Goal: Task Accomplishment & Management: Manage account settings

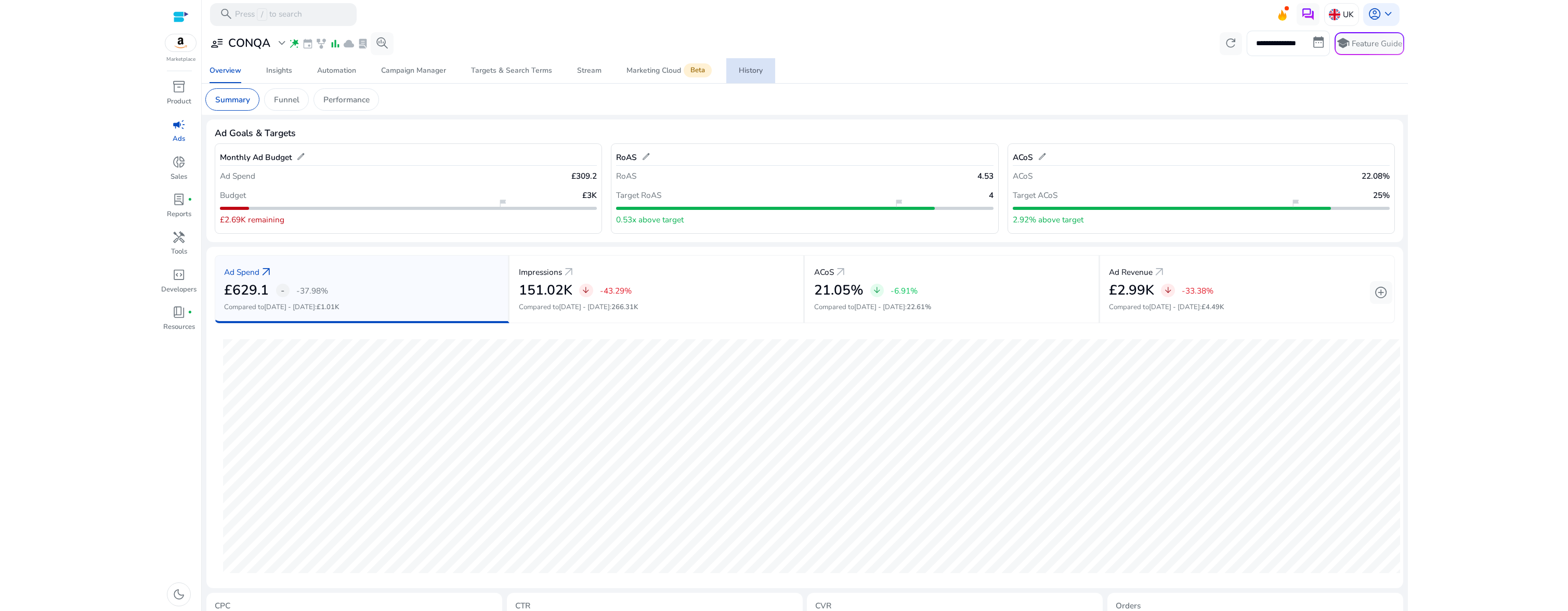
click at [739, 67] on div "History" at bounding box center [751, 71] width 24 height 7
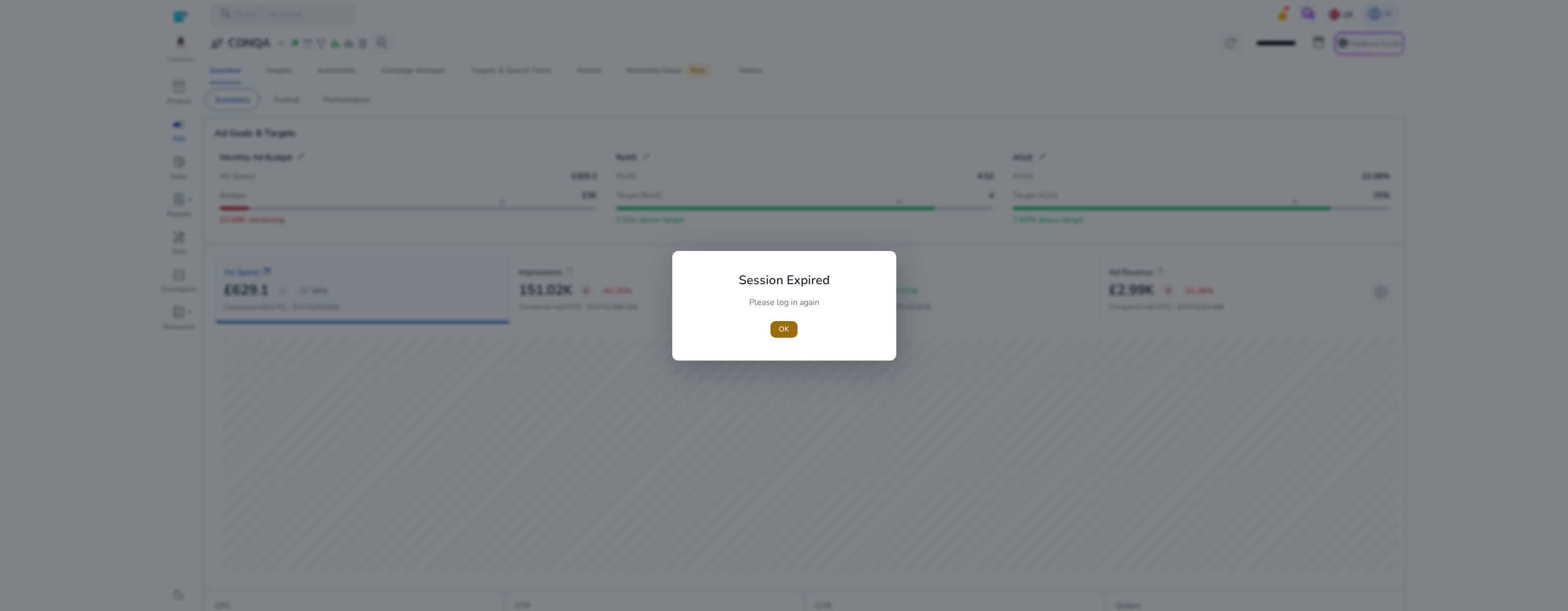
click at [780, 330] on span "OK" at bounding box center [783, 329] width 10 height 11
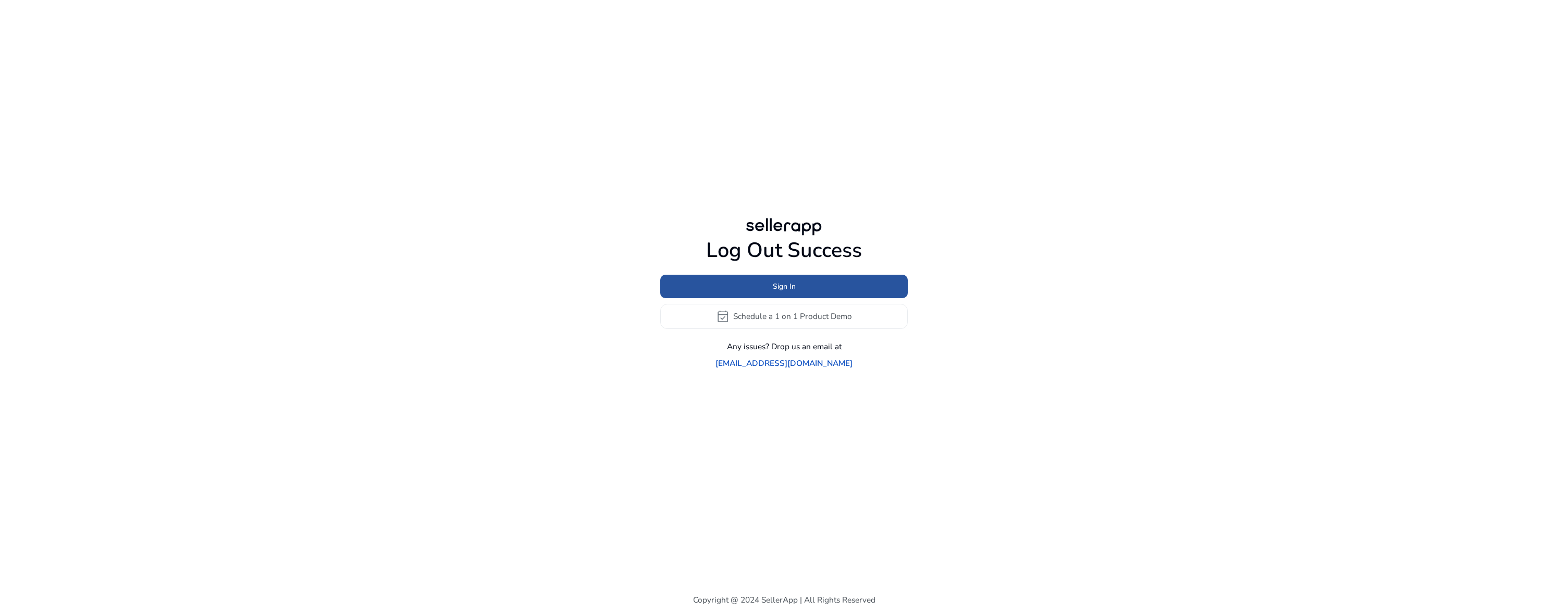
click at [786, 299] on span at bounding box center [784, 286] width 248 height 25
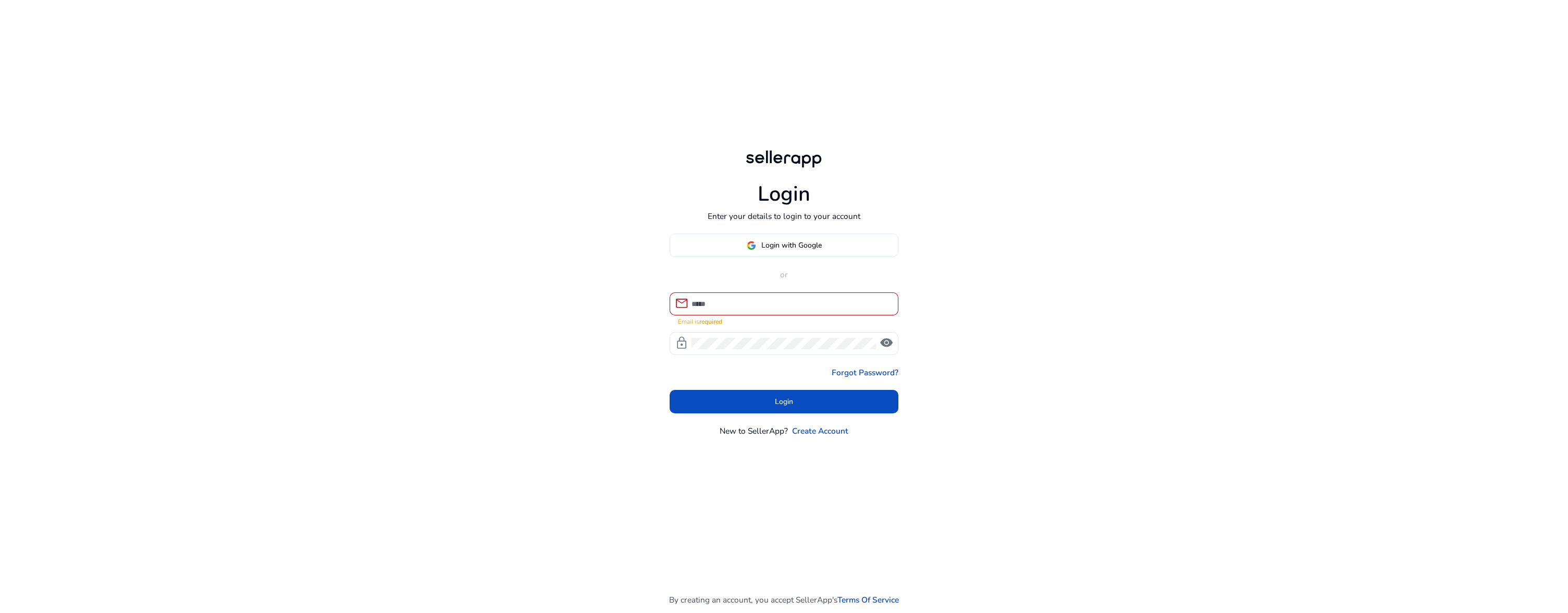
type input "**********"
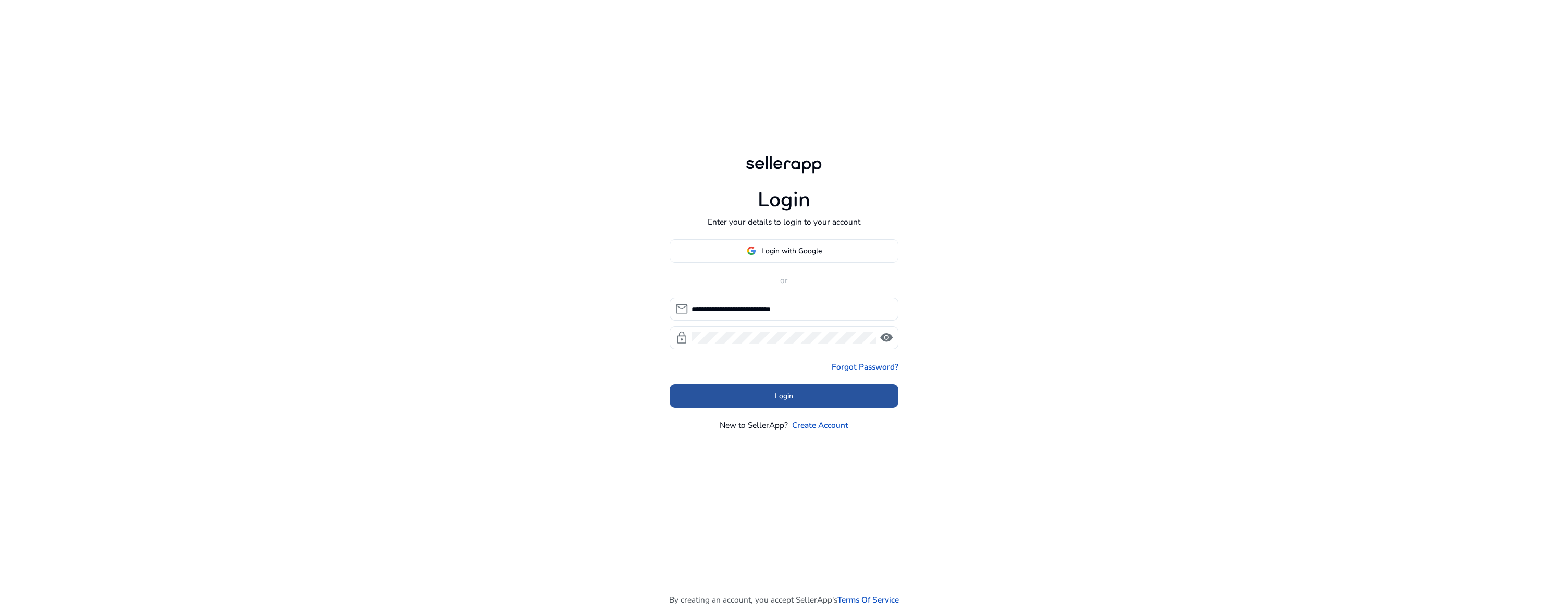
click at [794, 394] on span at bounding box center [785, 396] width 229 height 25
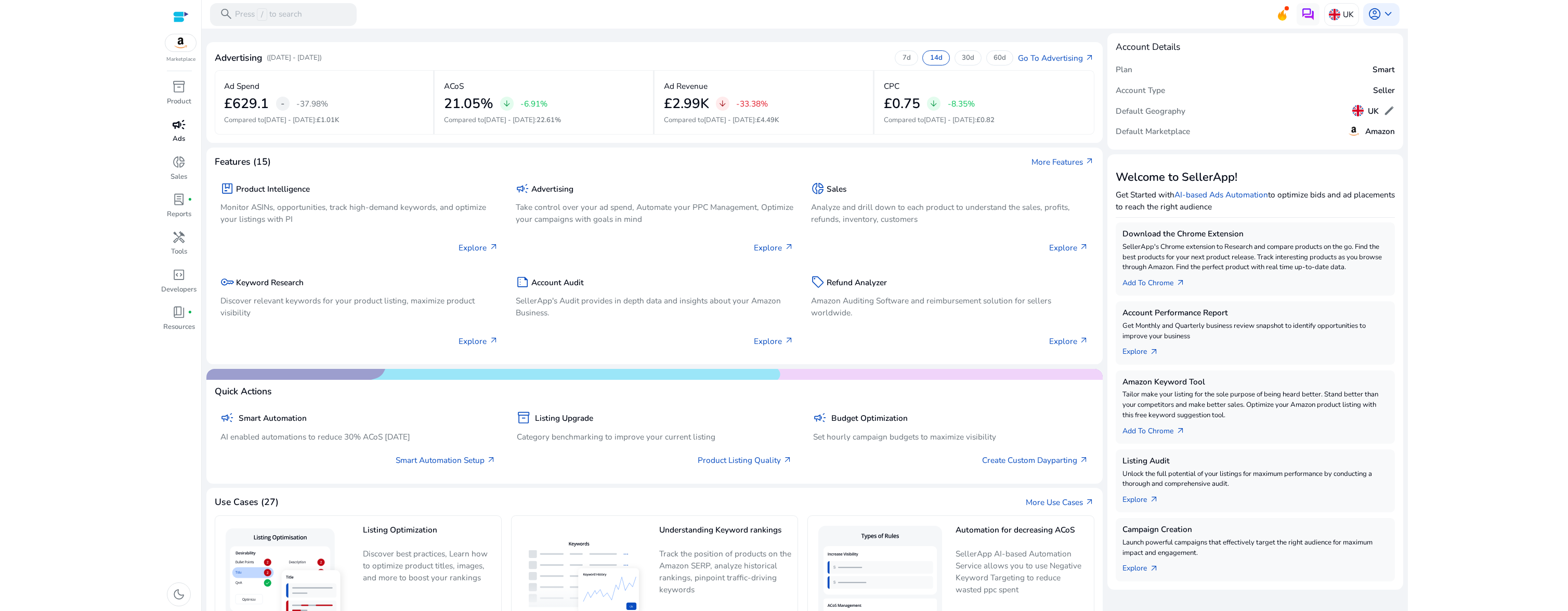
click at [180, 130] on span "campaign" at bounding box center [179, 125] width 13 height 13
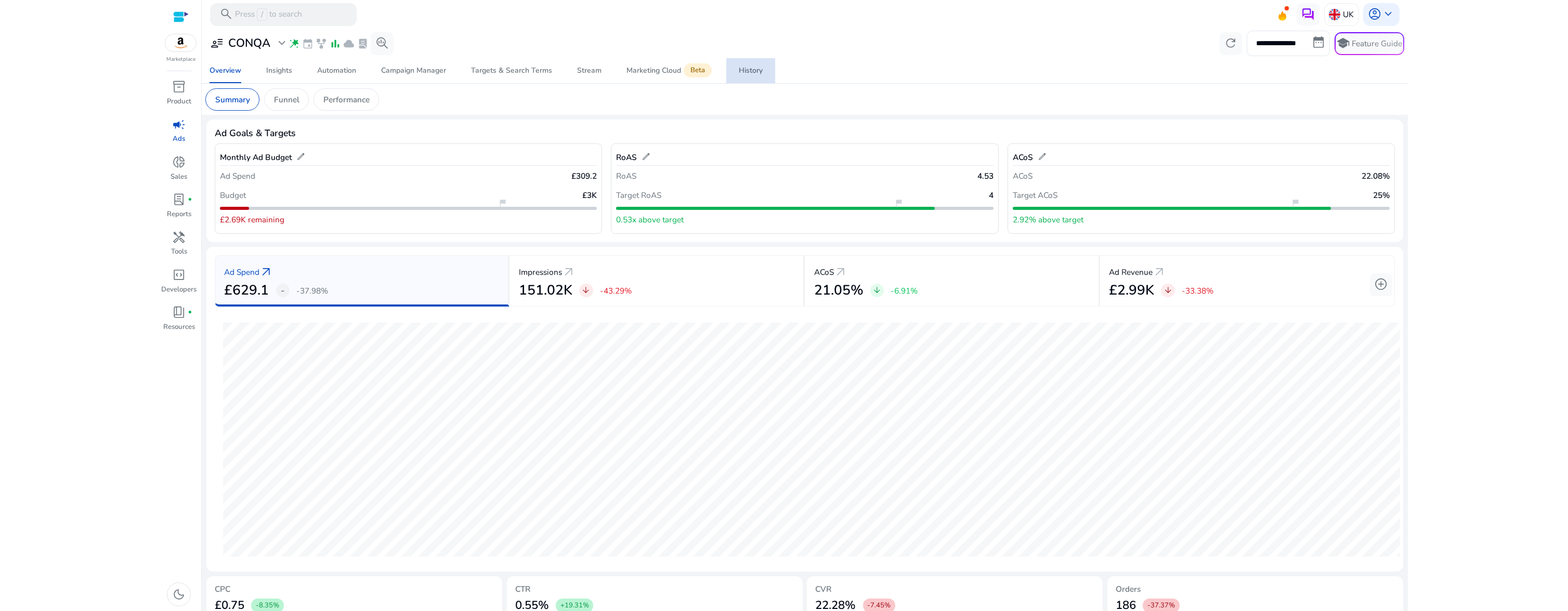
click at [757, 71] on div "History" at bounding box center [751, 71] width 24 height 7
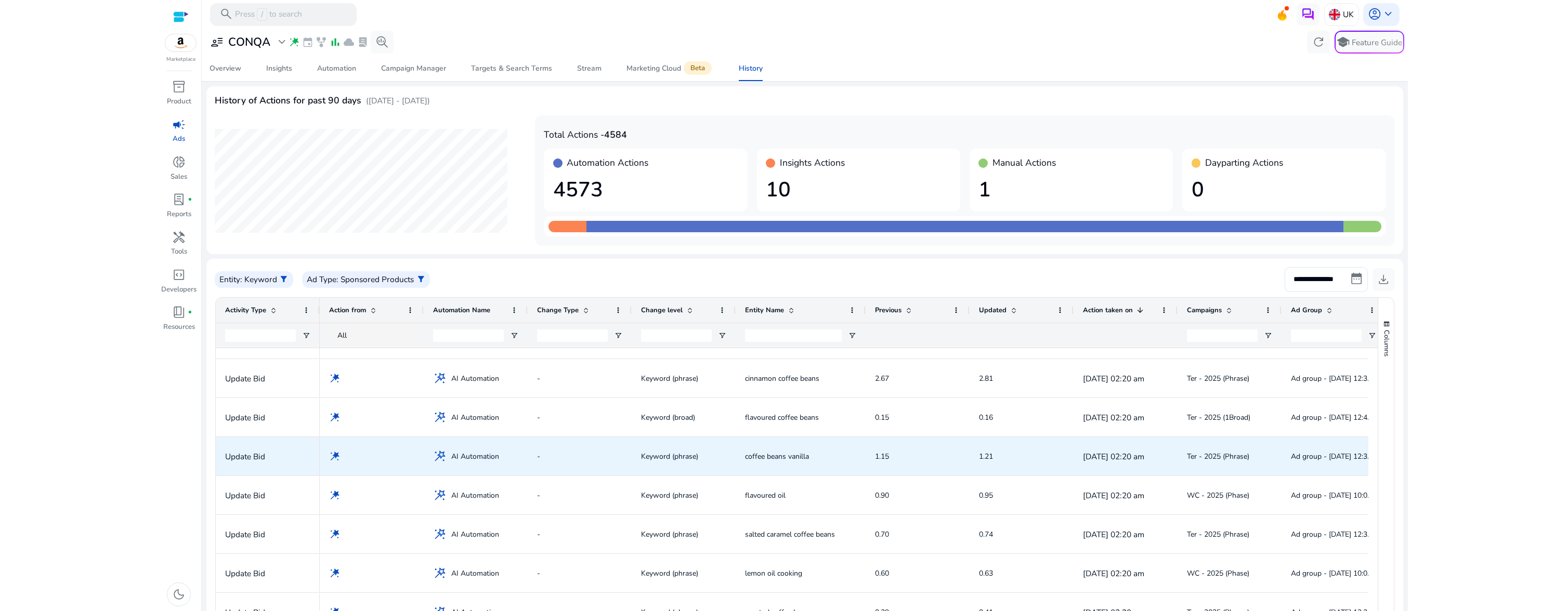
scroll to position [1482, 0]
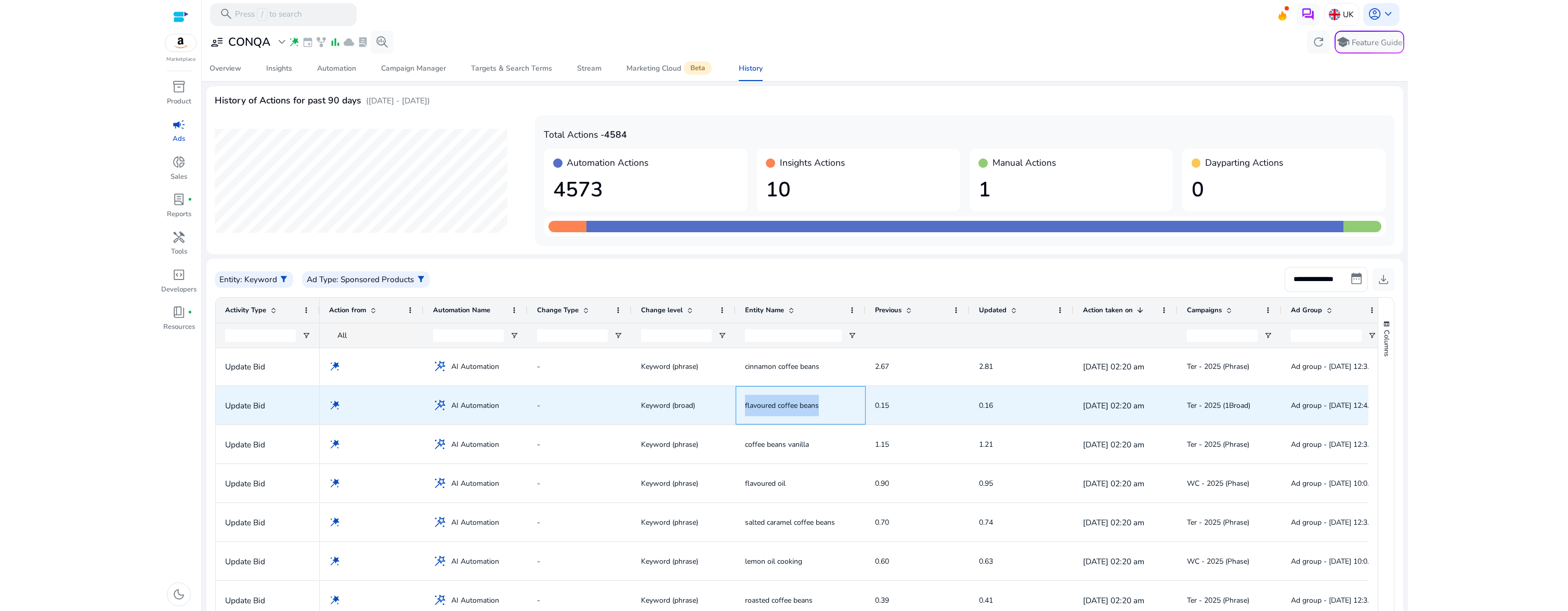
drag, startPoint x: 826, startPoint y: 407, endPoint x: 744, endPoint y: 404, distance: 82.1
click at [744, 404] on div "flavoured coffee beans" at bounding box center [801, 405] width 130 height 38
click at [757, 410] on span "flavoured coffee beans" at bounding box center [782, 406] width 74 height 10
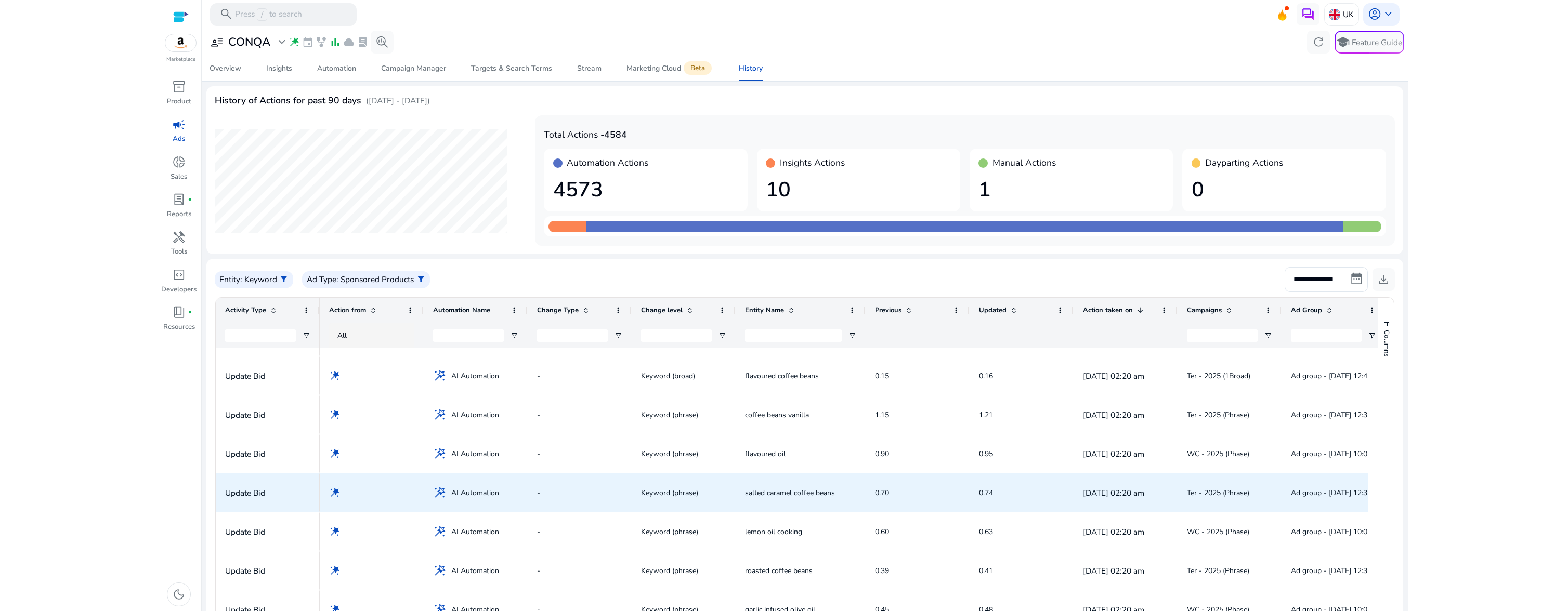
scroll to position [223, 0]
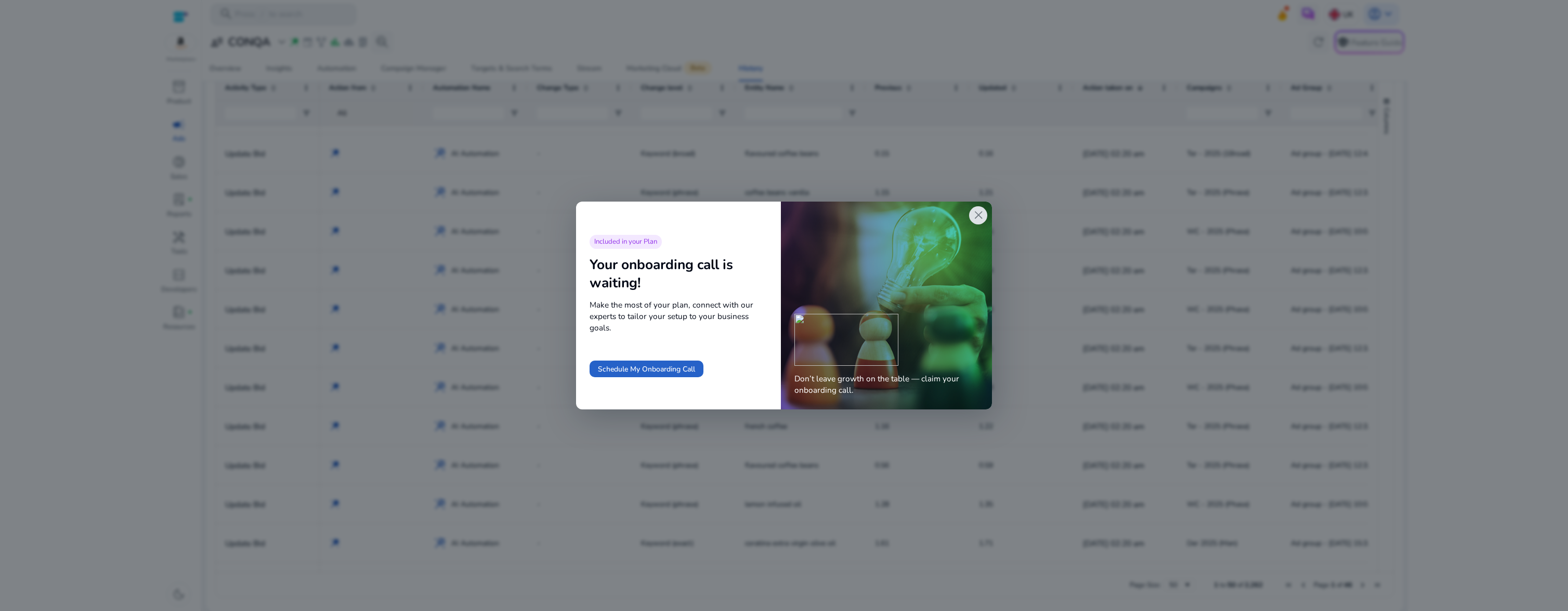
click at [978, 215] on span "close" at bounding box center [978, 215] width 13 height 13
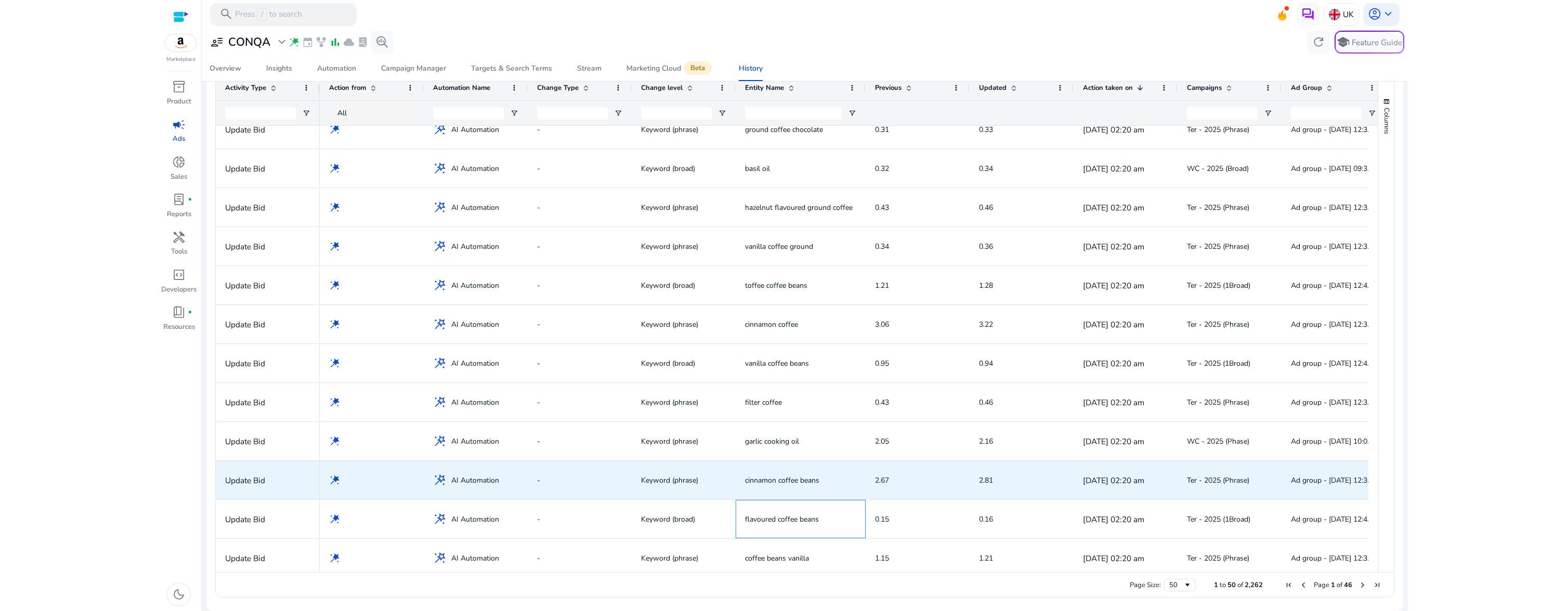
scroll to position [1512, 0]
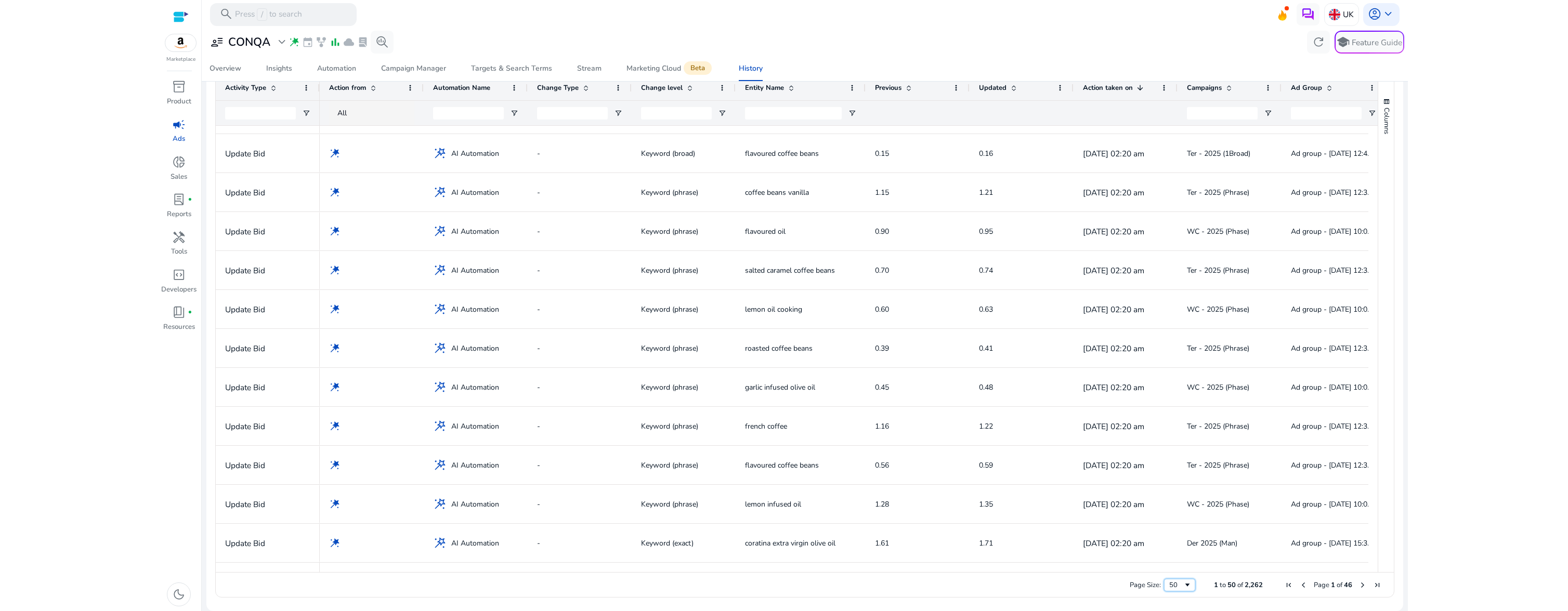
click at [1181, 590] on div "50" at bounding box center [1179, 585] width 31 height 12
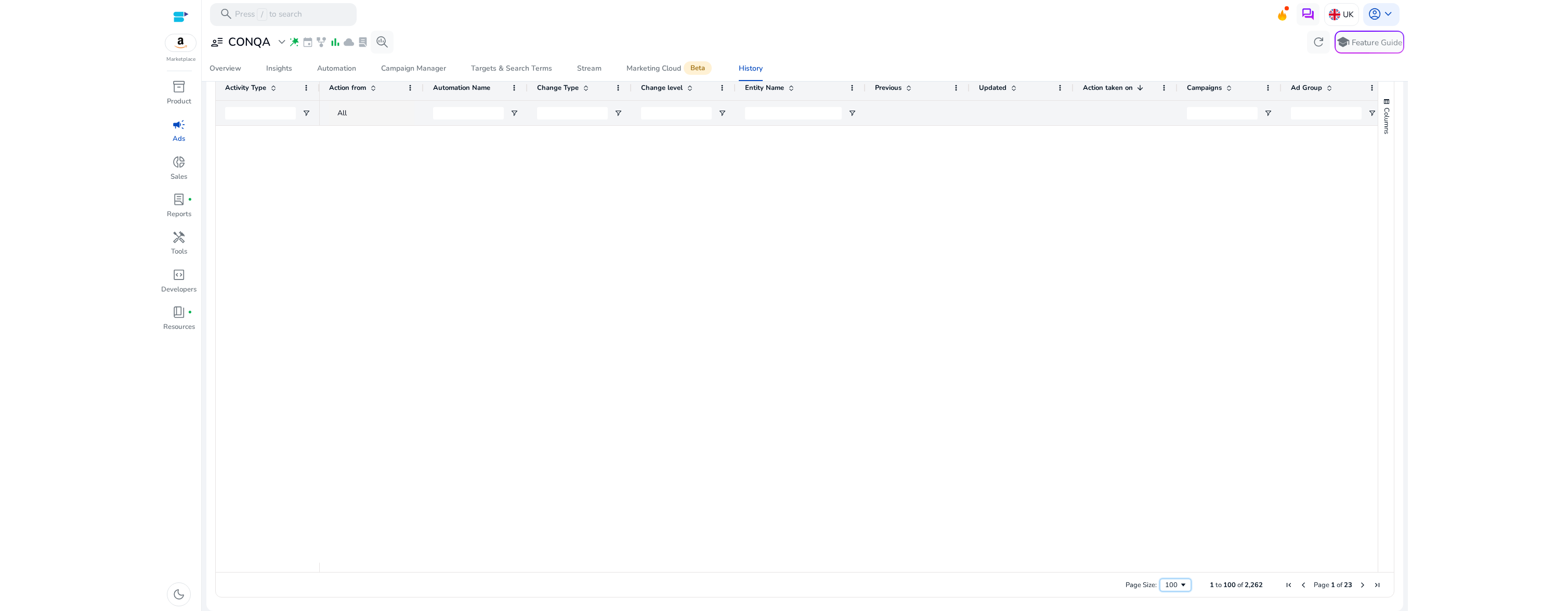
scroll to position [0, 0]
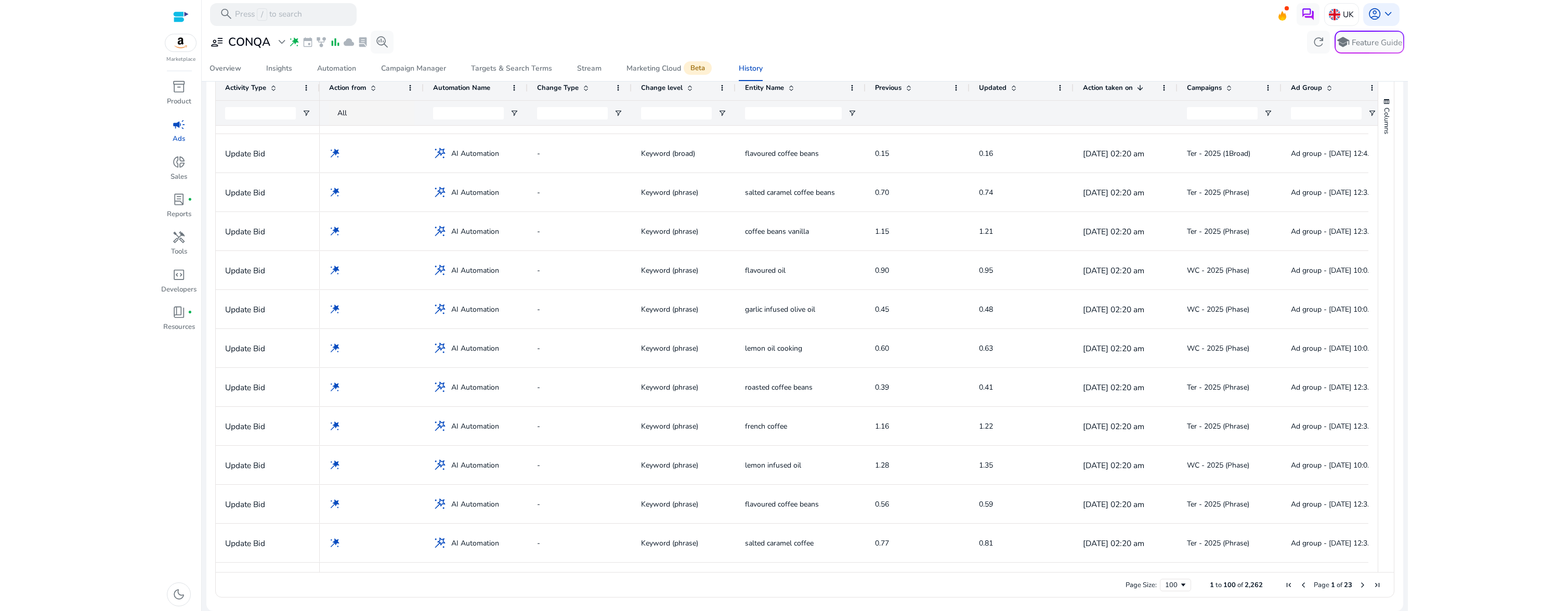
click at [1359, 588] on span "Next Page" at bounding box center [1363, 585] width 9 height 9
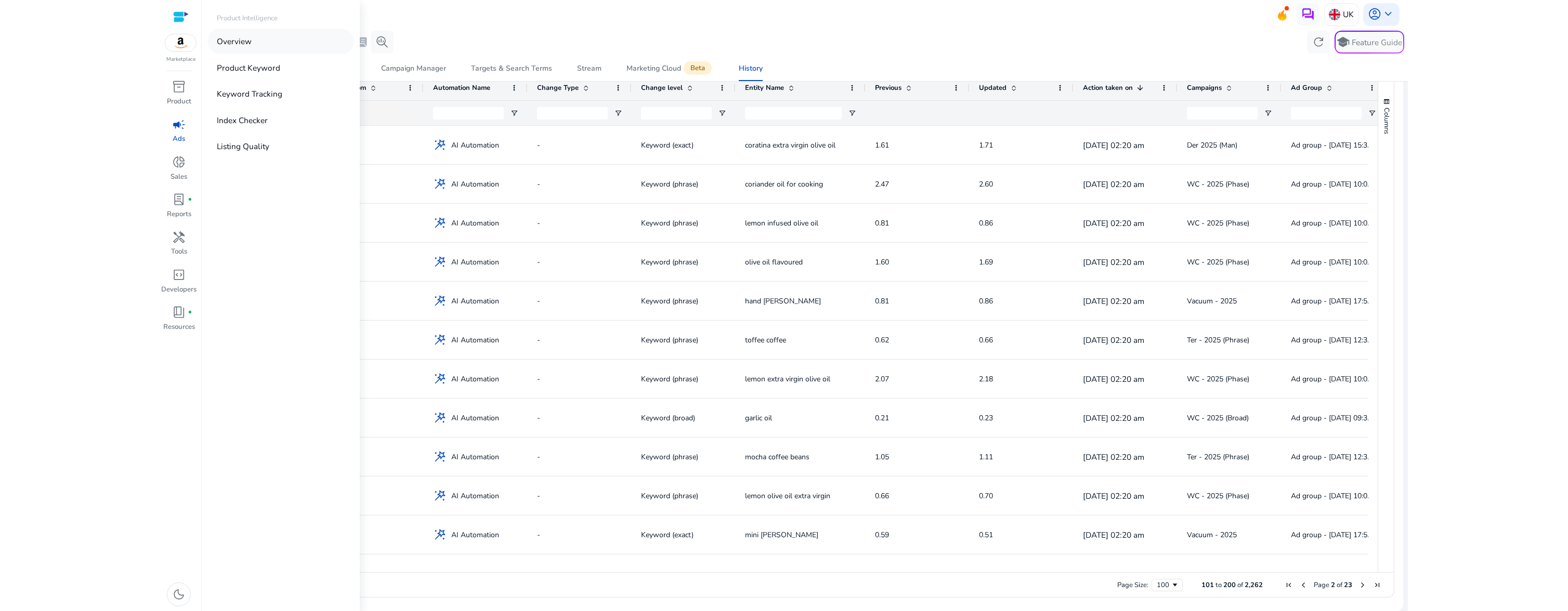
click at [227, 46] on p "Overview" at bounding box center [234, 41] width 35 height 12
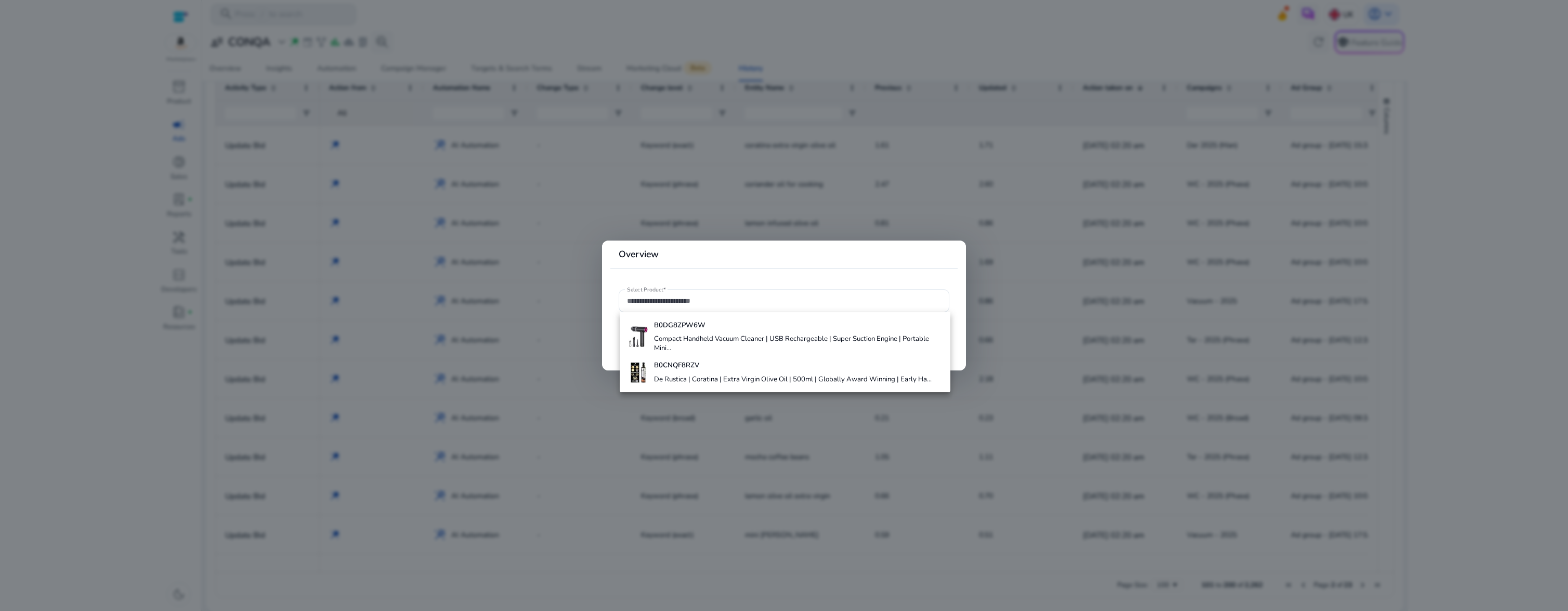
click at [769, 209] on div at bounding box center [784, 306] width 1568 height 611
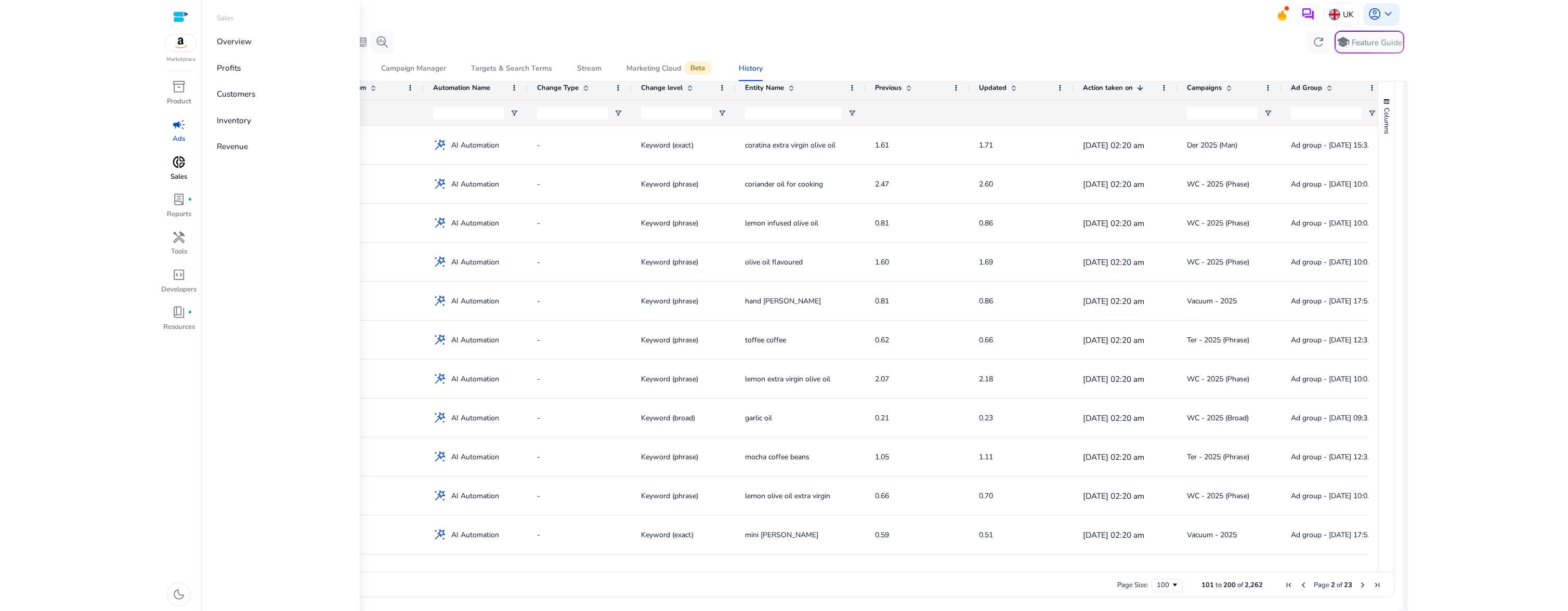
click at [175, 163] on span "donut_small" at bounding box center [179, 162] width 13 height 13
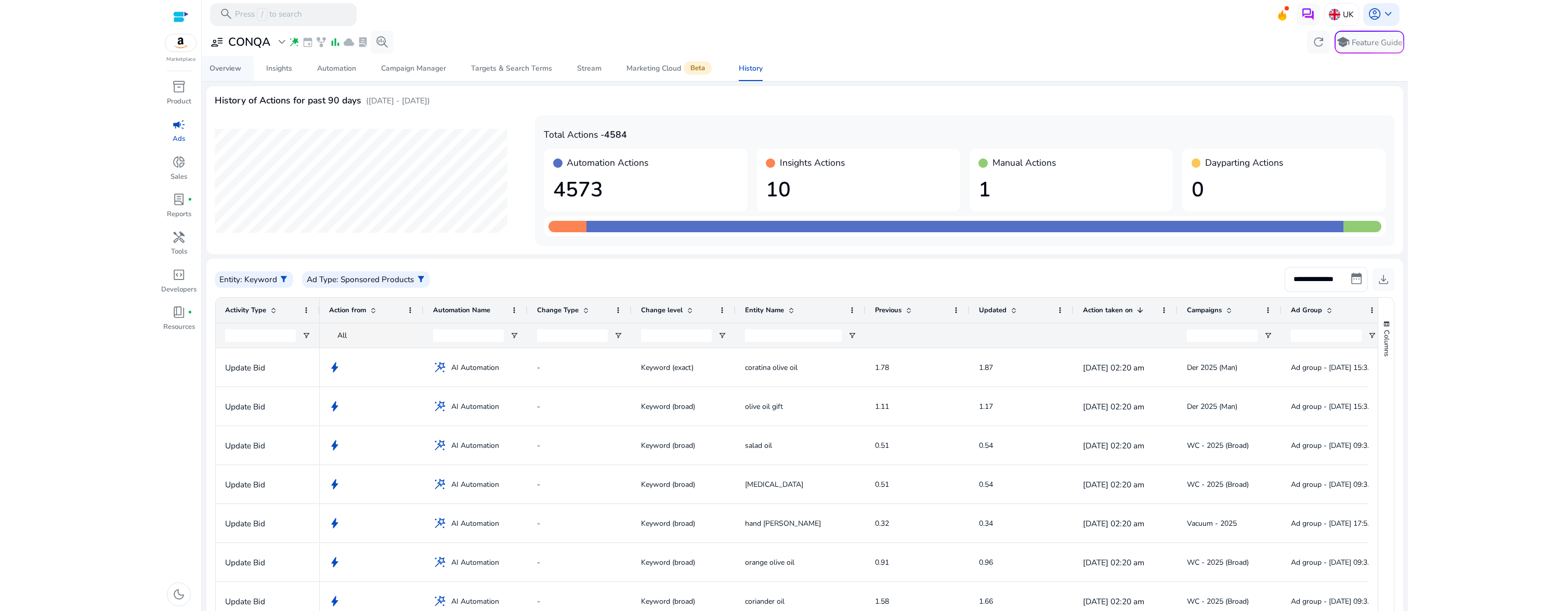
click at [234, 69] on div "Overview" at bounding box center [225, 69] width 32 height 7
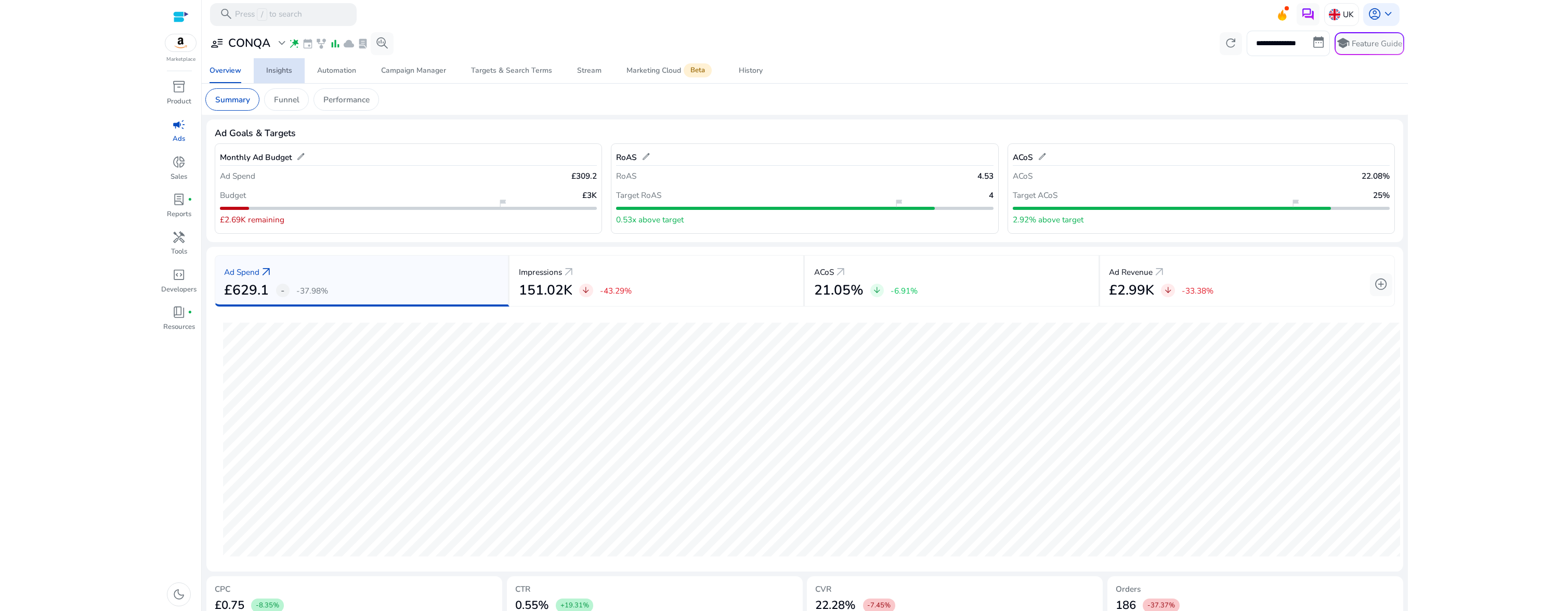
click at [279, 70] on div "Insights" at bounding box center [279, 71] width 26 height 7
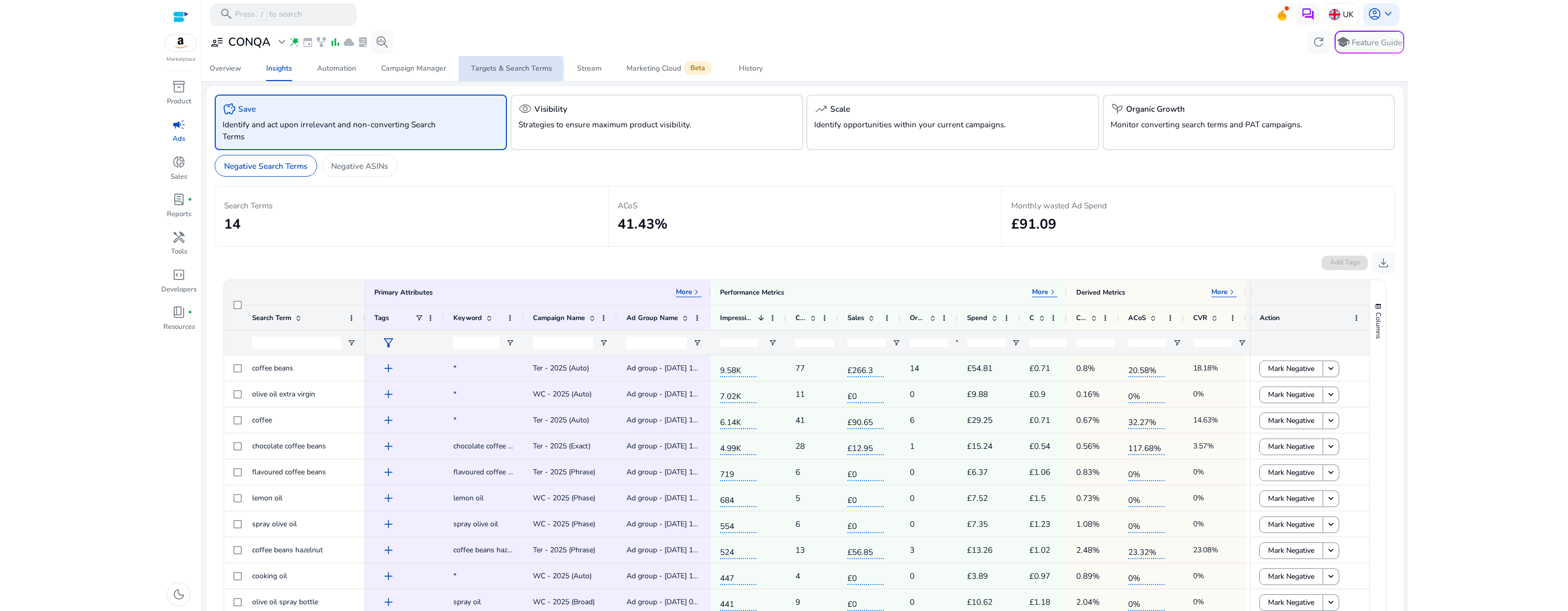
click at [500, 69] on div "Targets & Search Terms" at bounding box center [511, 69] width 81 height 7
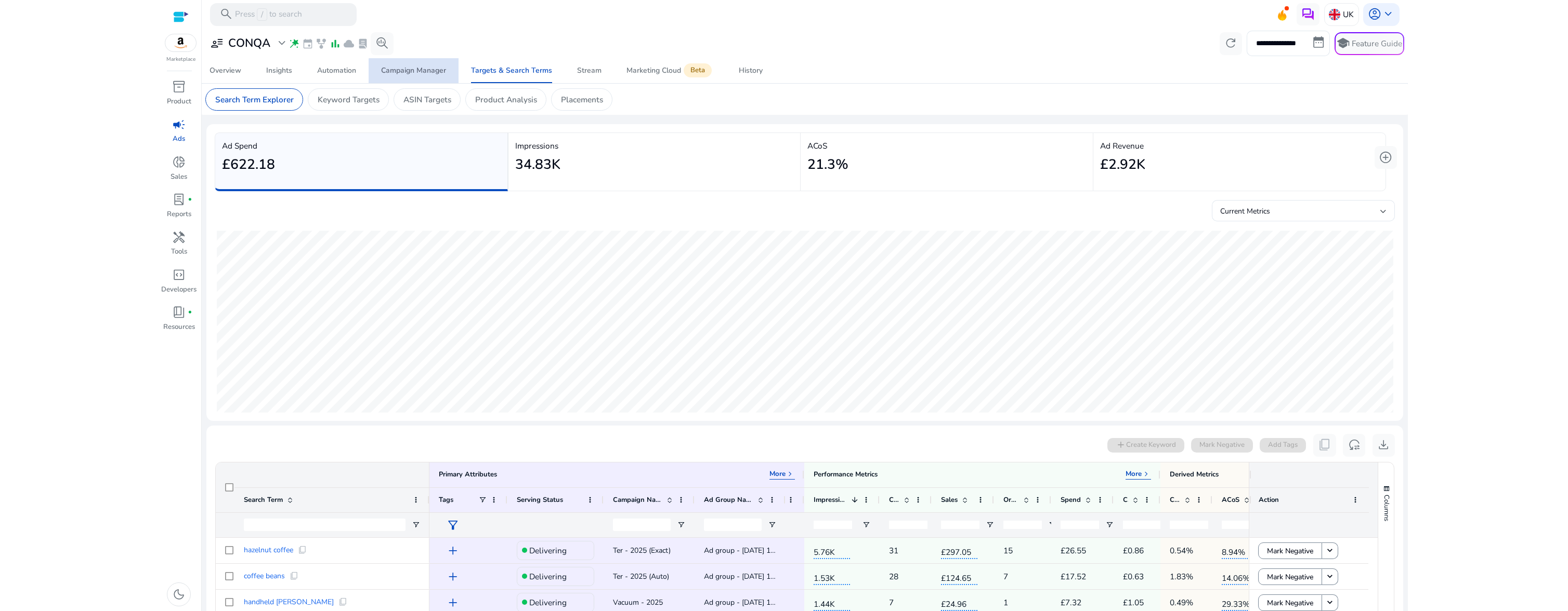
click at [422, 72] on div "Campaign Manager" at bounding box center [413, 71] width 65 height 7
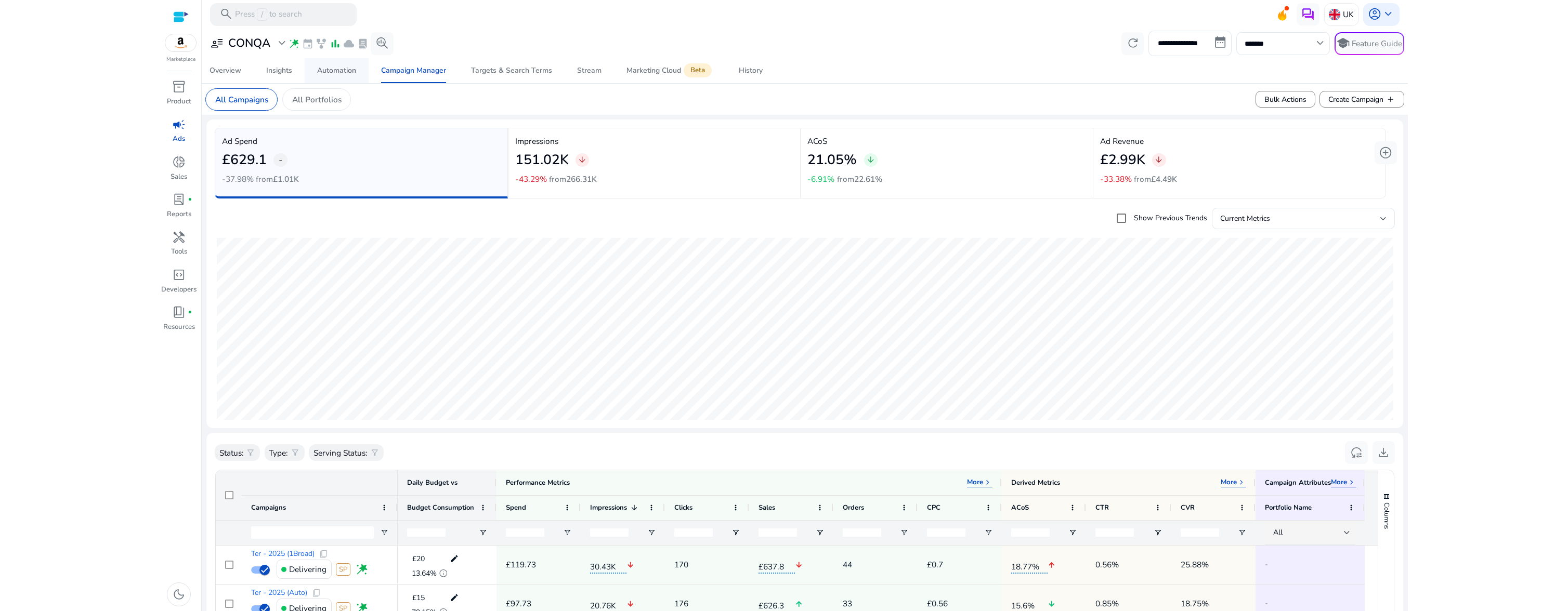
click at [331, 73] on div "Automation" at bounding box center [337, 71] width 39 height 7
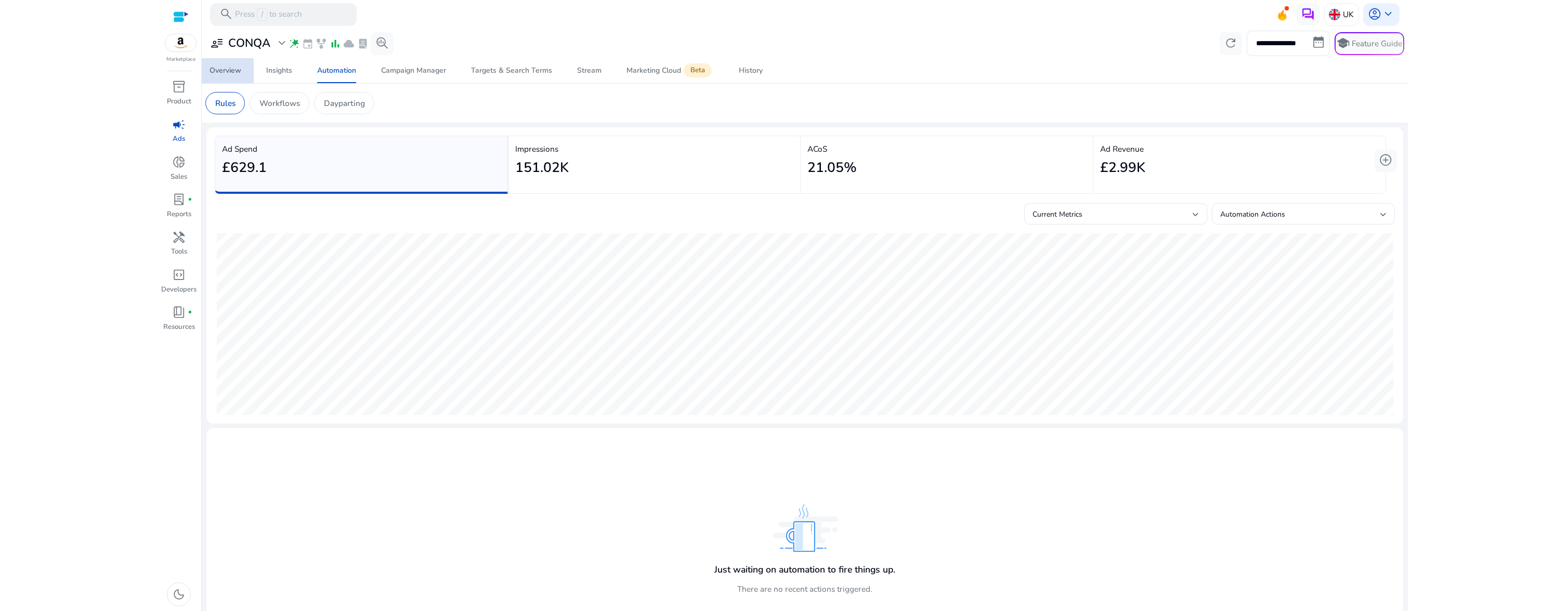
click at [214, 71] on div "Overview" at bounding box center [225, 71] width 32 height 7
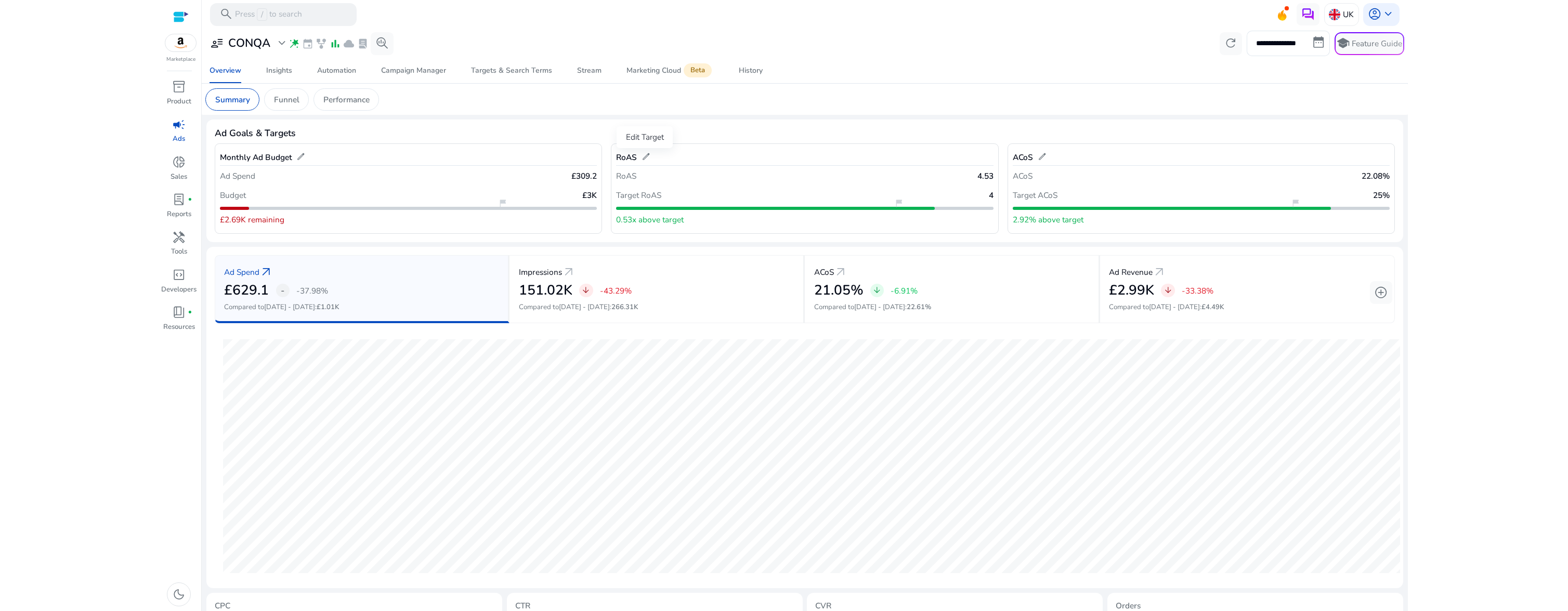
click at [645, 159] on span "edit" at bounding box center [646, 156] width 9 height 9
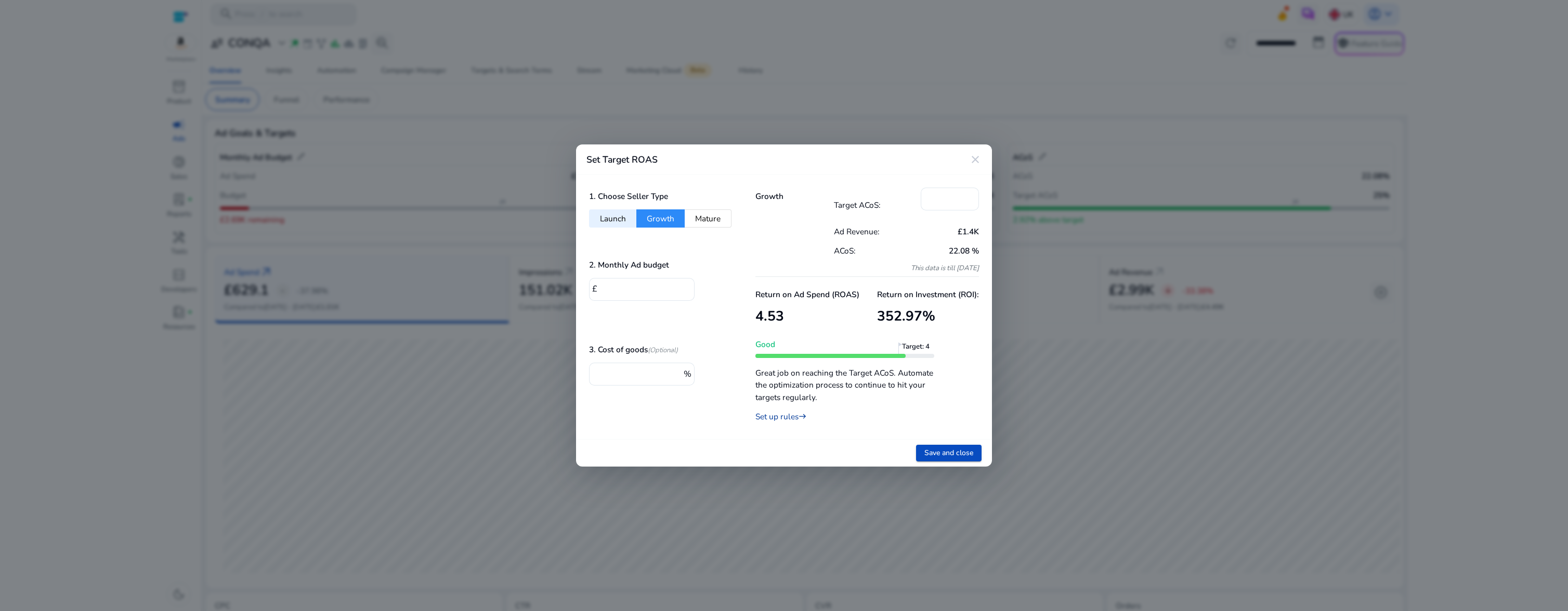
click at [794, 416] on link "Set up rules east" at bounding box center [781, 417] width 51 height 11
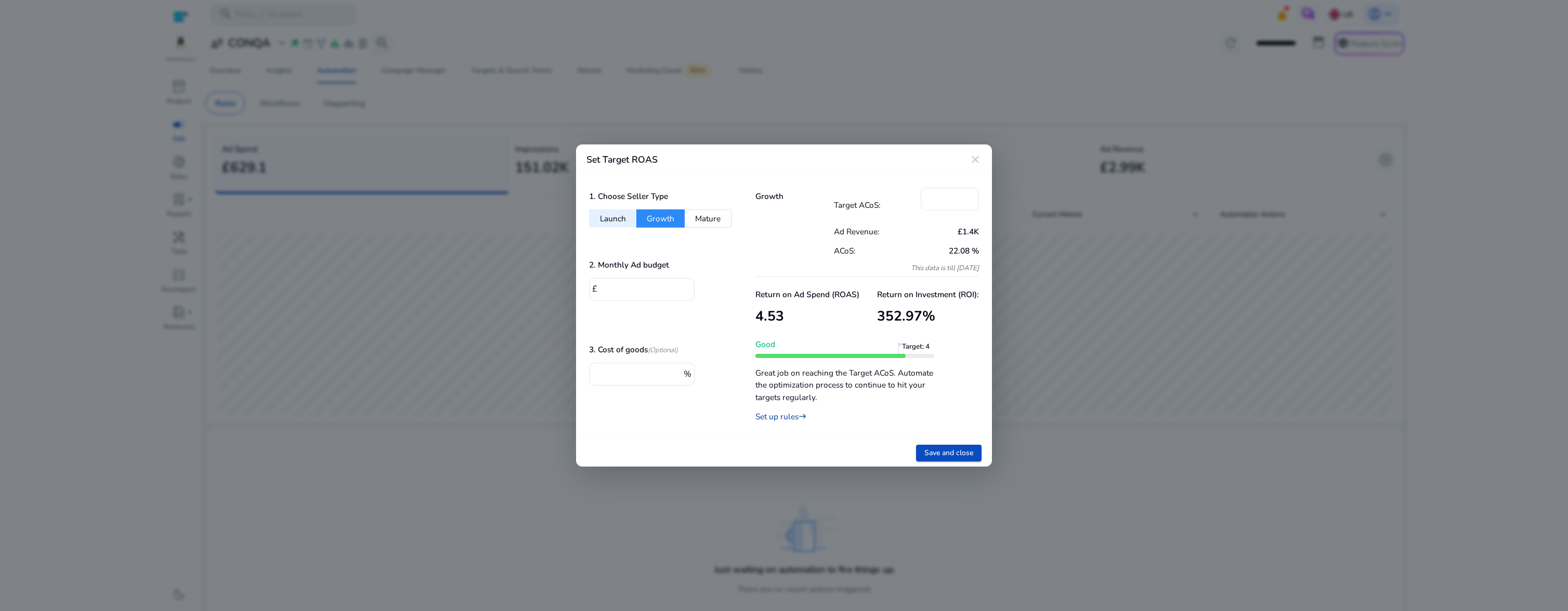
click at [775, 417] on link "Set up rules east" at bounding box center [781, 417] width 51 height 11
drag, startPoint x: 940, startPoint y: 313, endPoint x: 881, endPoint y: 314, distance: 59.0
click at [881, 314] on h3 "352.97 %" at bounding box center [928, 316] width 102 height 16
click at [832, 330] on div "Return on Ad Spend (ROAS) 4.53 Return on Investment (ROI): 352.97 %" at bounding box center [867, 310] width 223 height 50
click at [441, 316] on div at bounding box center [784, 306] width 1568 height 611
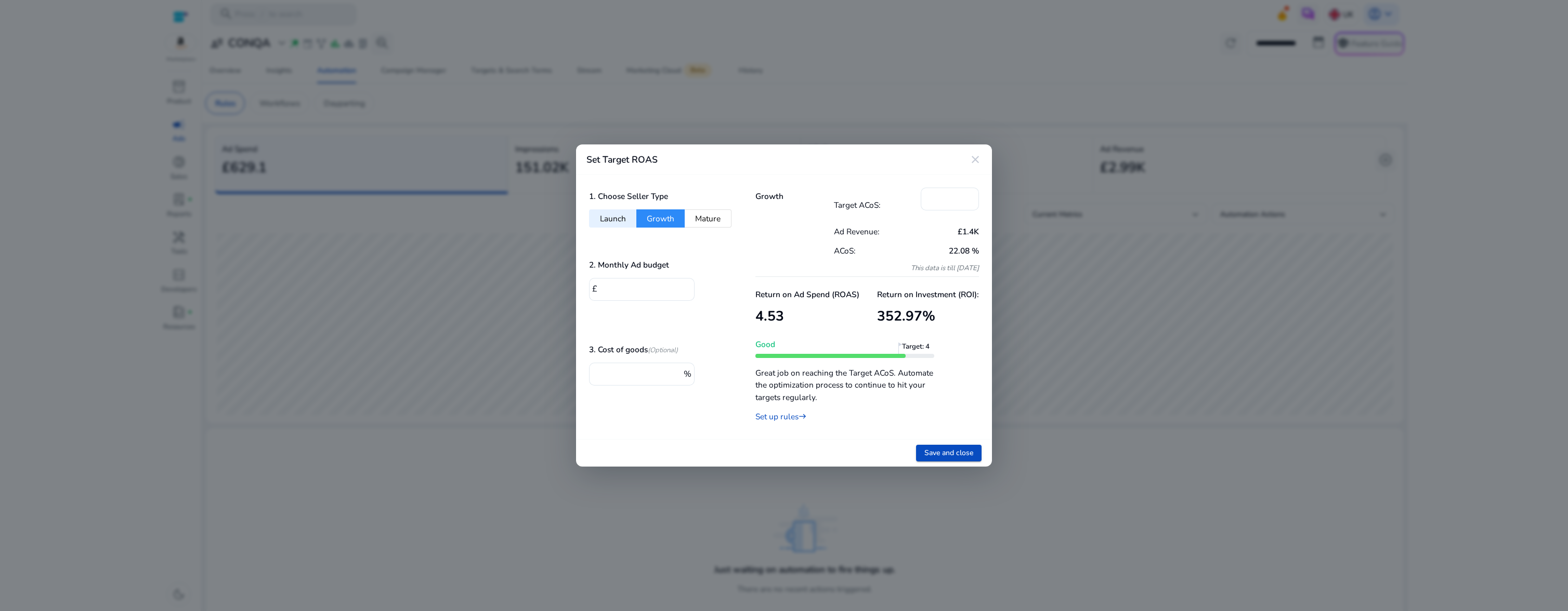
click at [976, 161] on mat-icon "close" at bounding box center [975, 159] width 12 height 12
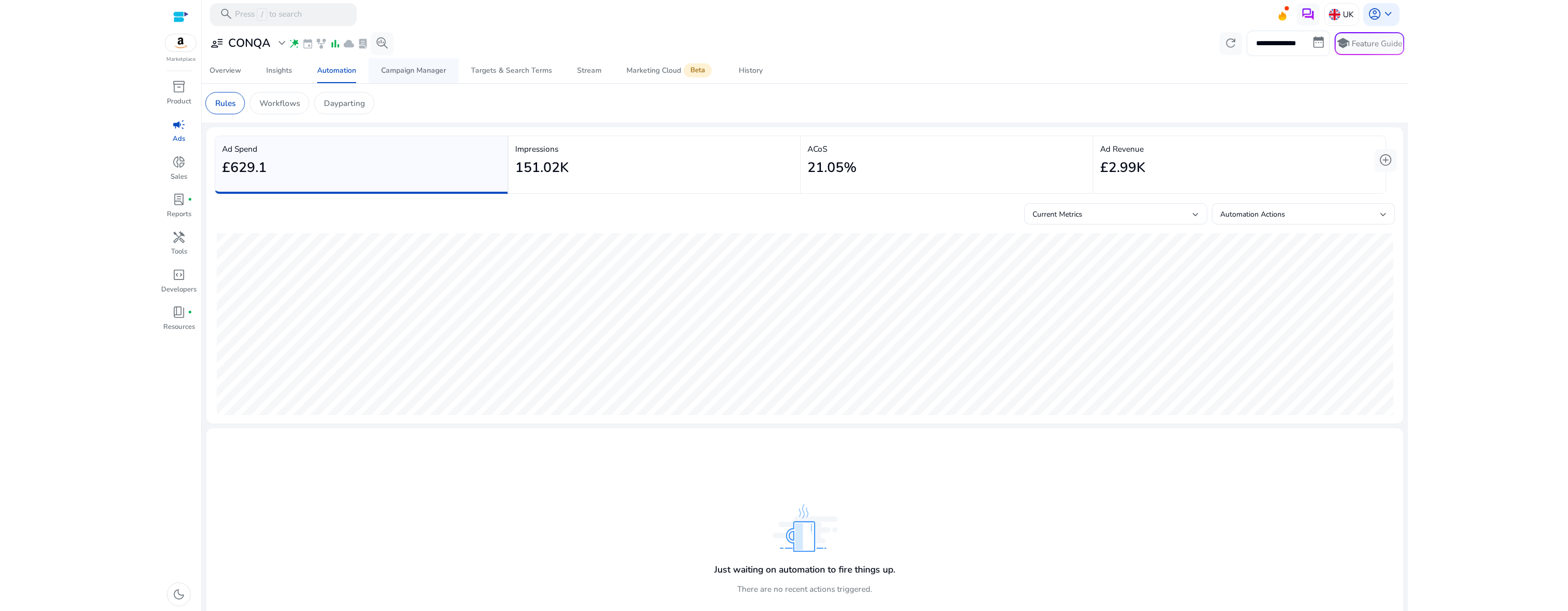
click at [447, 77] on link "Campaign Manager" at bounding box center [414, 71] width 90 height 25
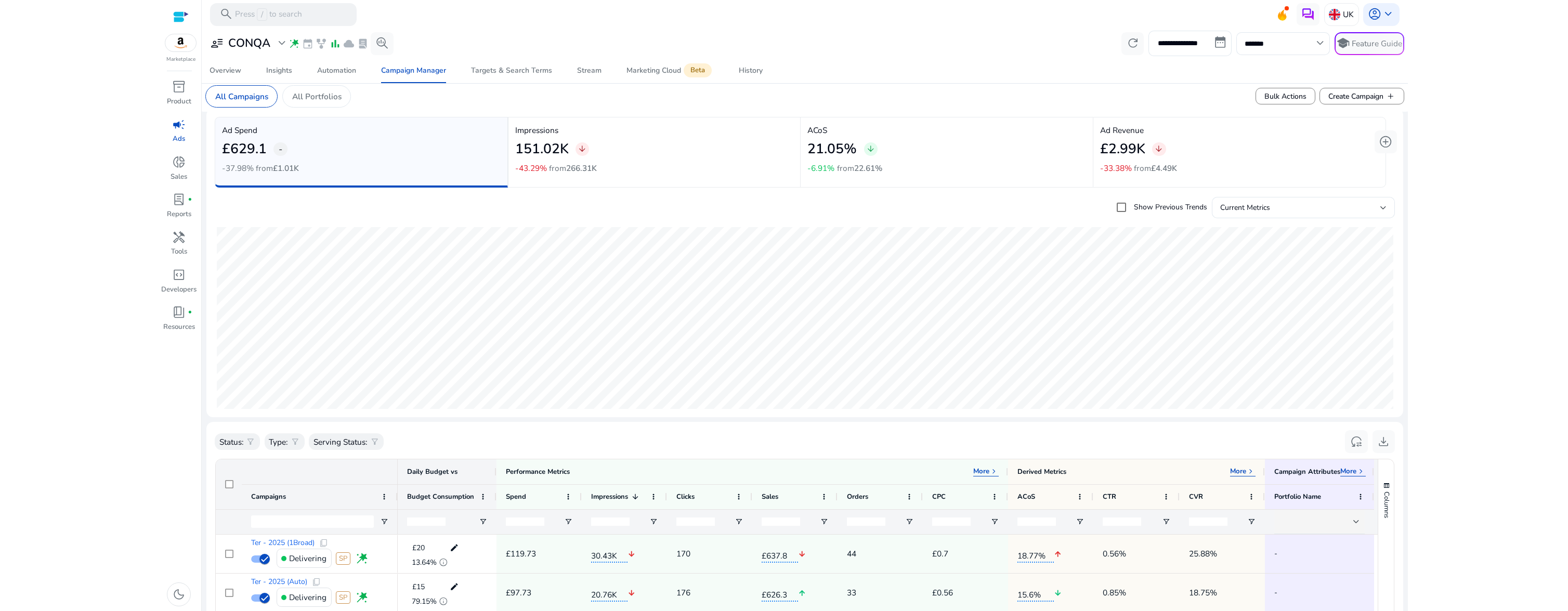
scroll to position [12, 0]
click at [515, 72] on div "Targets & Search Terms" at bounding box center [511, 71] width 81 height 7
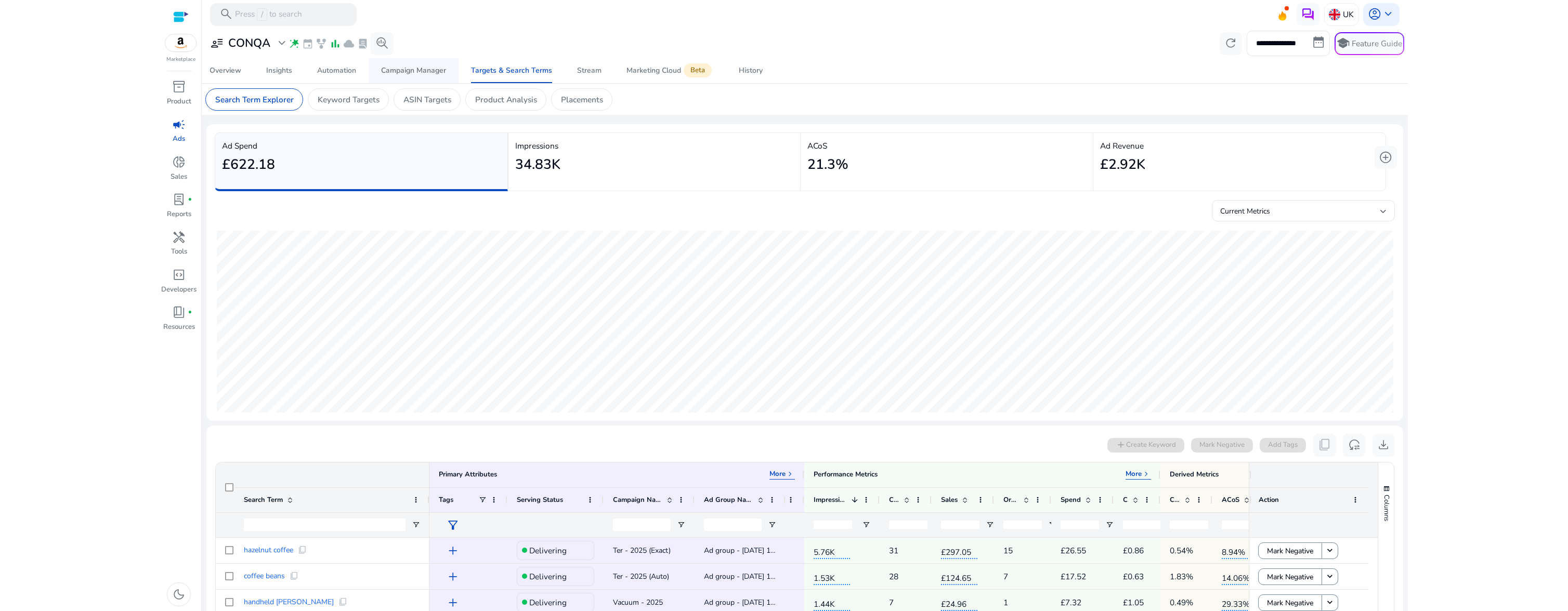
click at [419, 76] on span "Campaign Manager" at bounding box center [413, 71] width 65 height 25
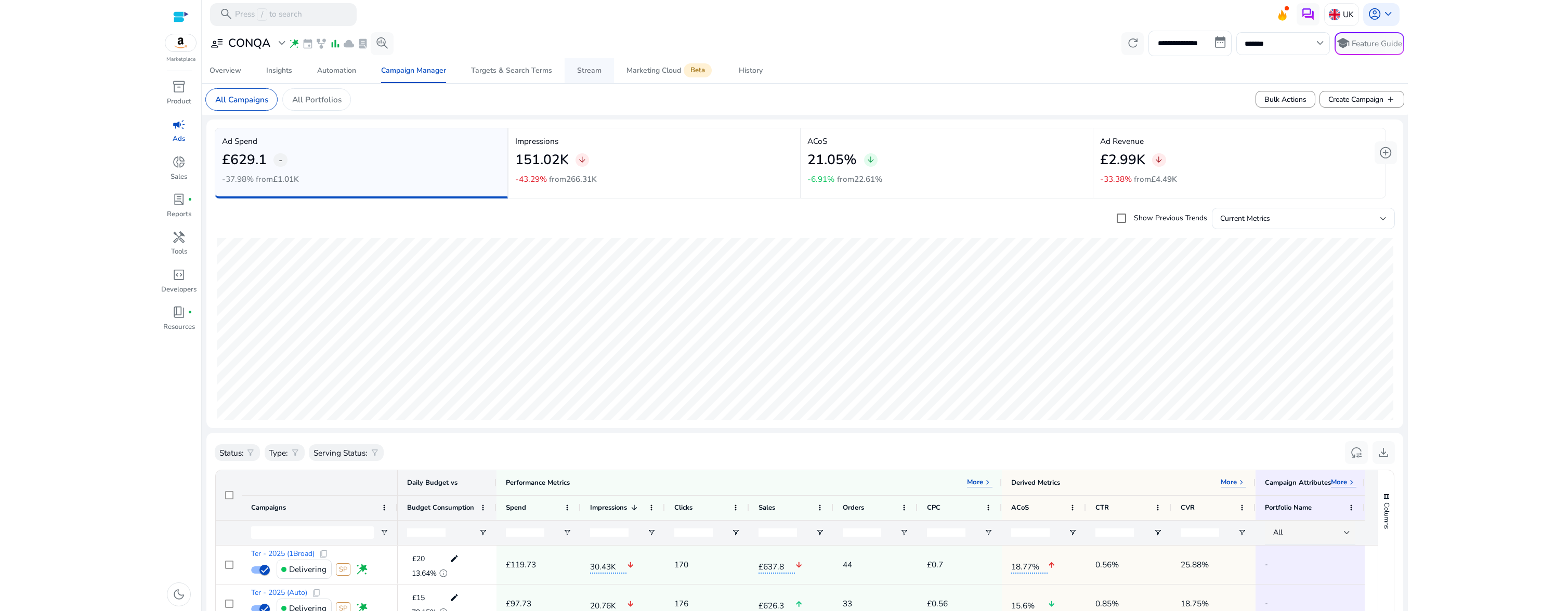
click at [593, 74] on div "Stream" at bounding box center [589, 71] width 24 height 7
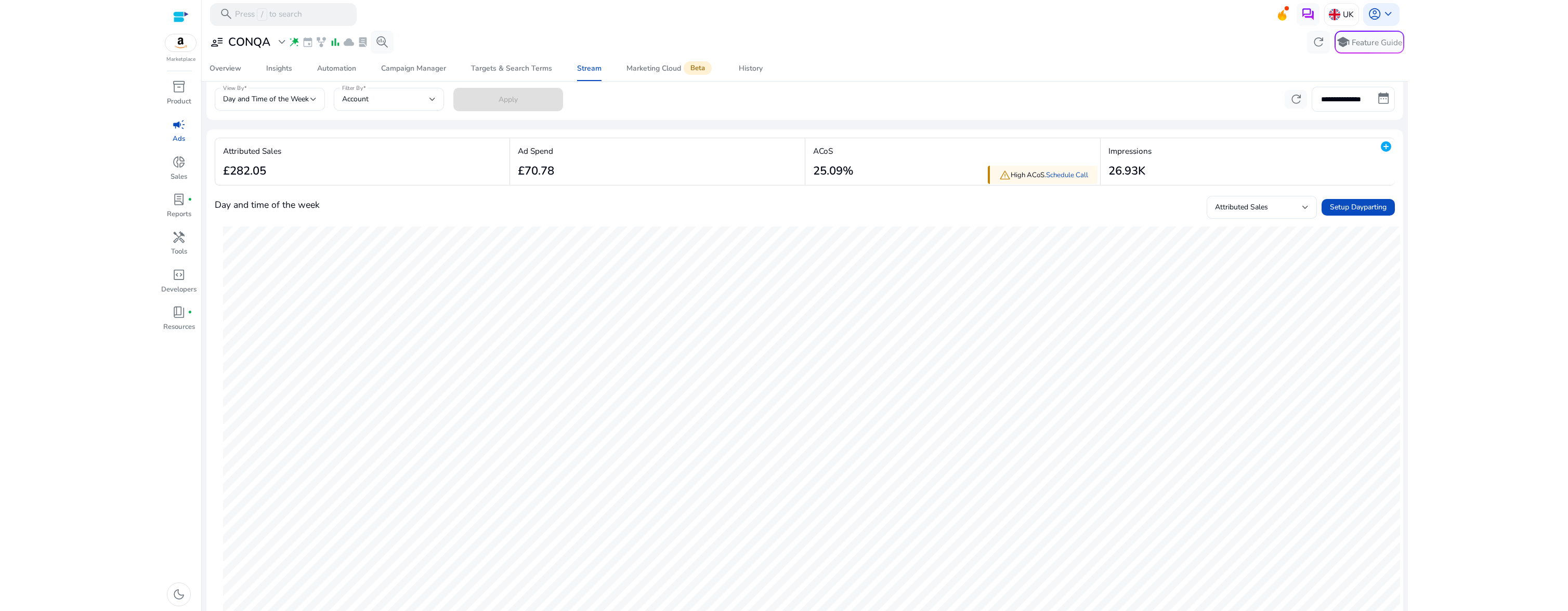
scroll to position [30, 0]
click at [303, 100] on span "Day and Time of the Week" at bounding box center [265, 101] width 86 height 10
click at [387, 130] on div at bounding box center [784, 306] width 1568 height 611
click at [405, 74] on span "Campaign Manager" at bounding box center [413, 68] width 65 height 25
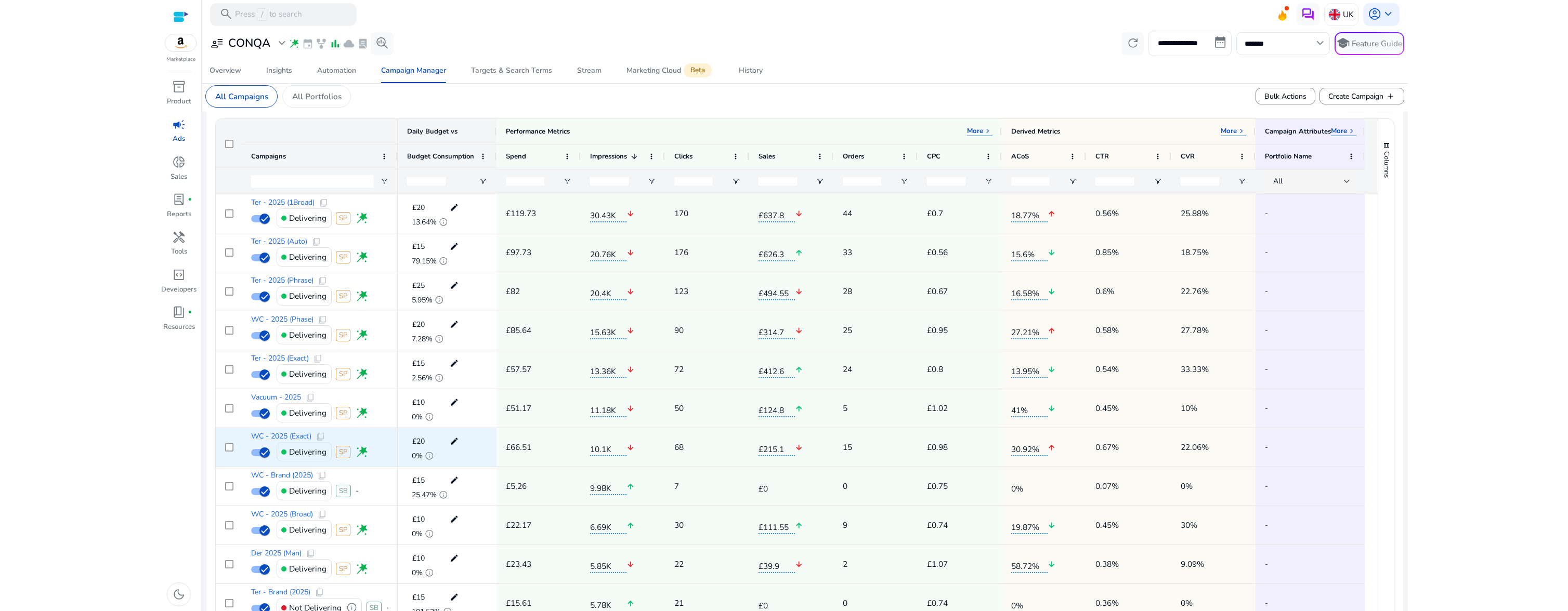
scroll to position [351, 0]
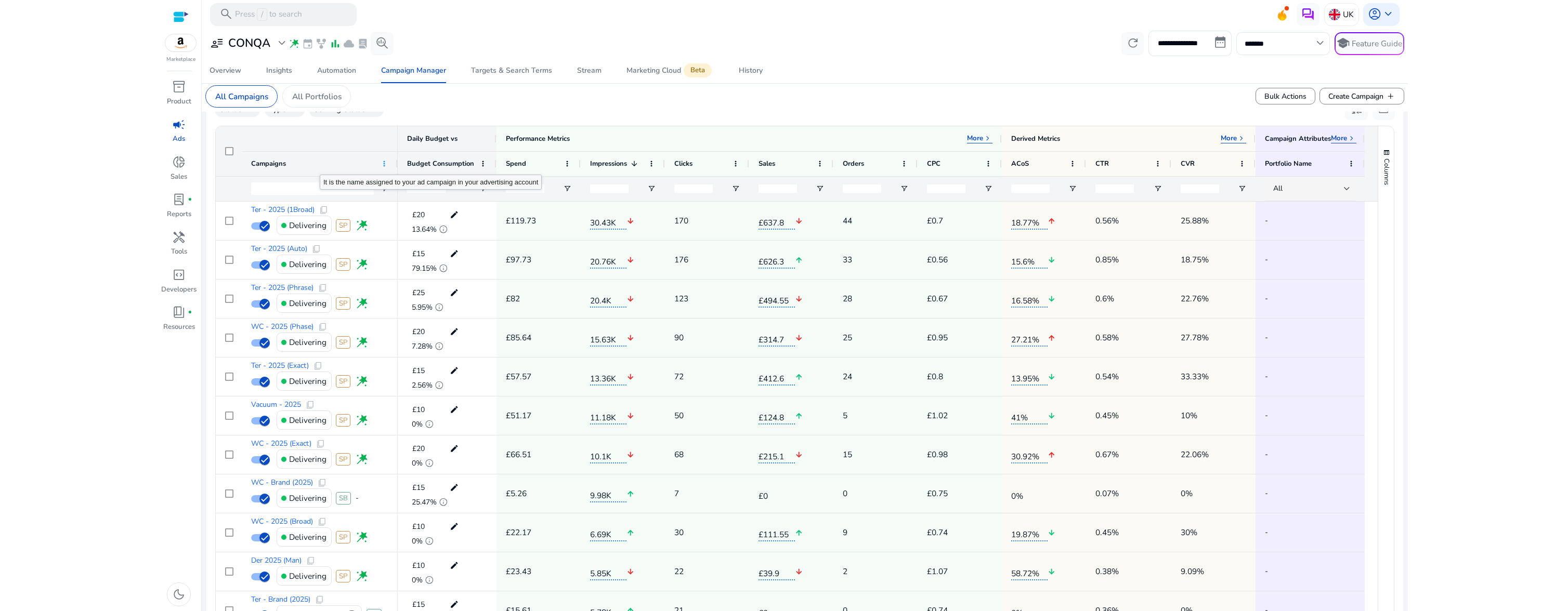
click at [380, 164] on span at bounding box center [384, 164] width 9 height 9
click at [327, 164] on div "Campaigns" at bounding box center [314, 164] width 126 height 19
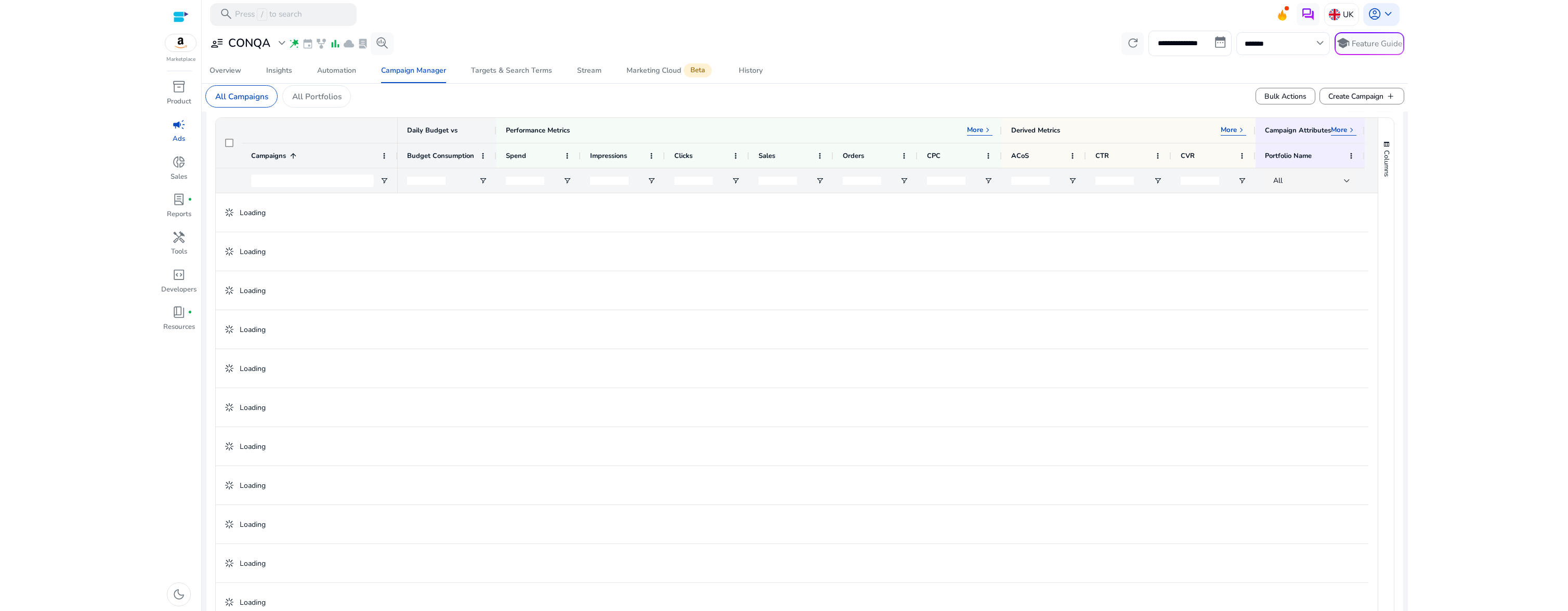
click at [299, 166] on div "Campaigns 1" at bounding box center [314, 156] width 126 height 19
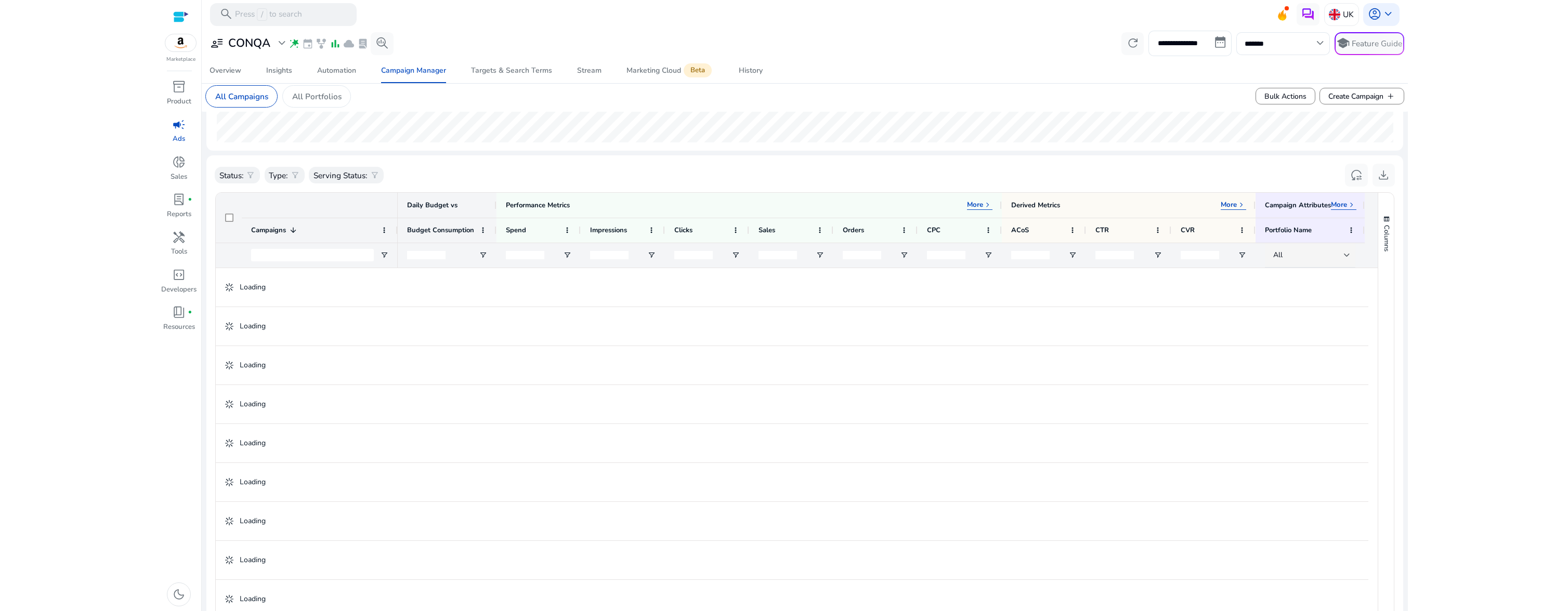
scroll to position [264, 0]
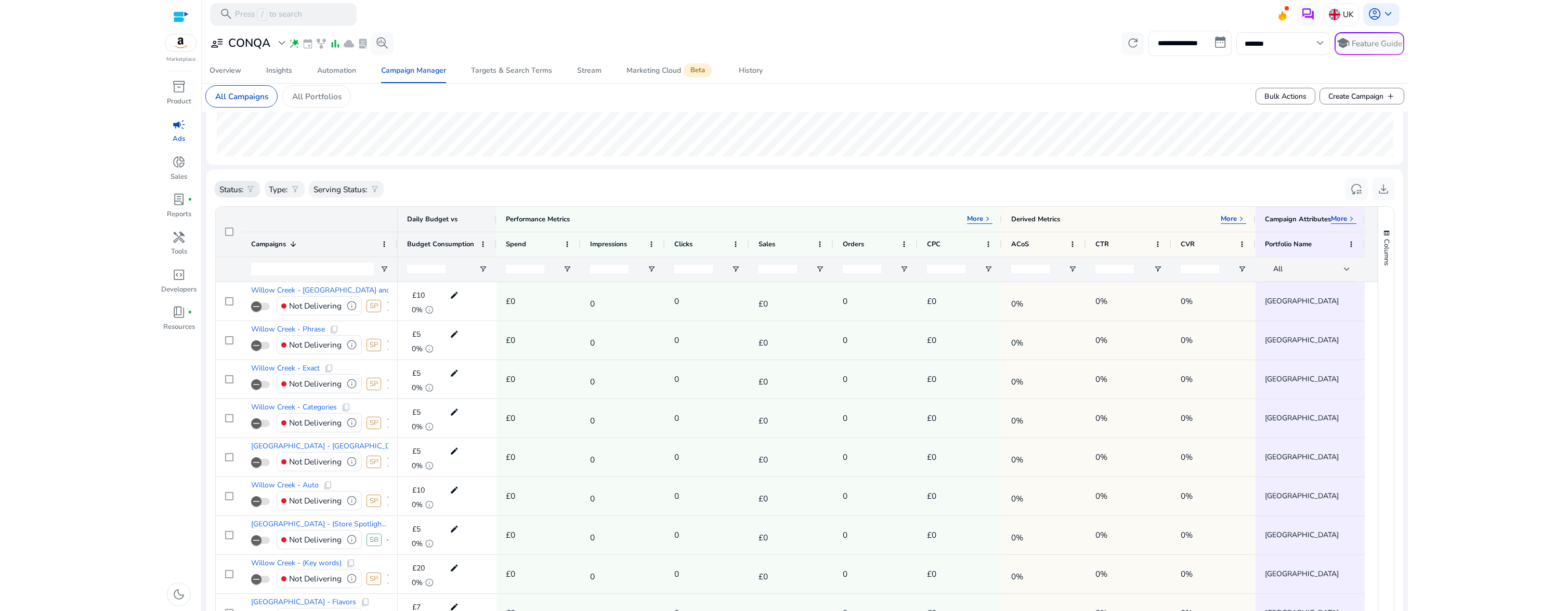
click at [252, 190] on span "filter_alt" at bounding box center [250, 189] width 9 height 9
click at [262, 243] on div "fiber_manual_record Active" at bounding box center [268, 241] width 104 height 26
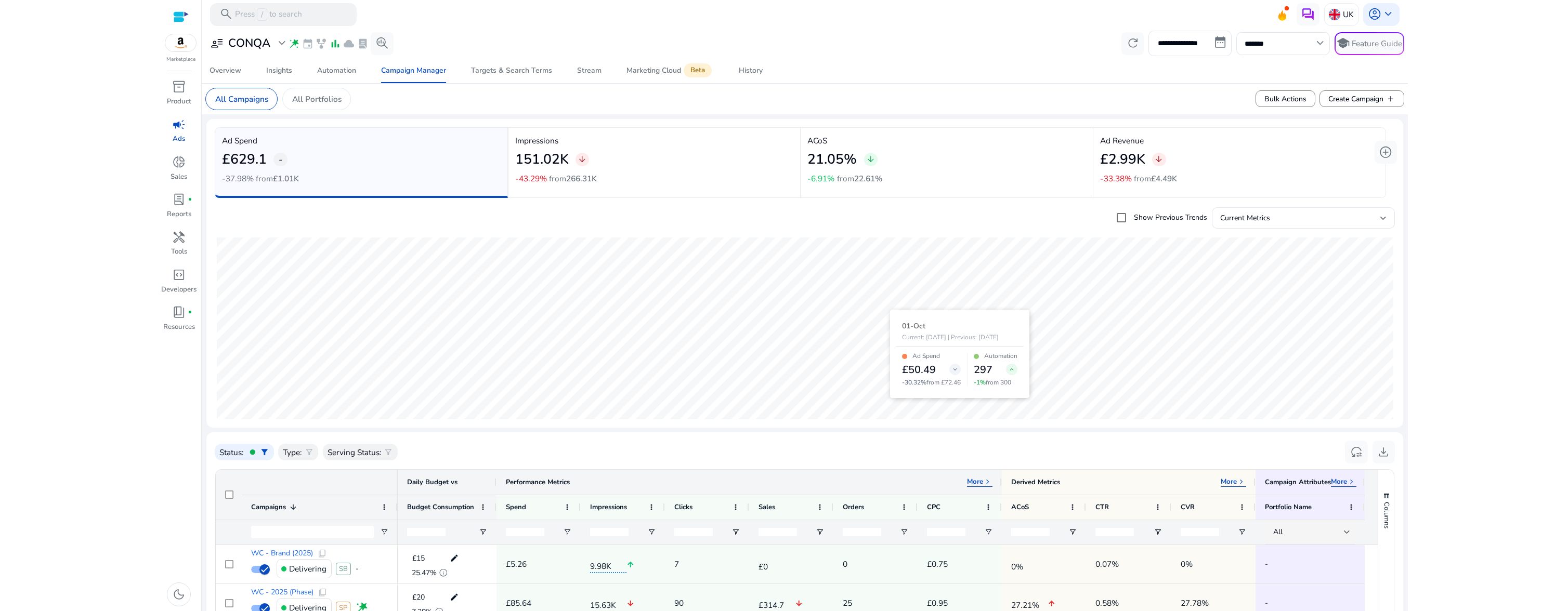
scroll to position [0, 0]
click at [238, 72] on div "Overview" at bounding box center [225, 71] width 32 height 7
